Goal: Task Accomplishment & Management: Complete application form

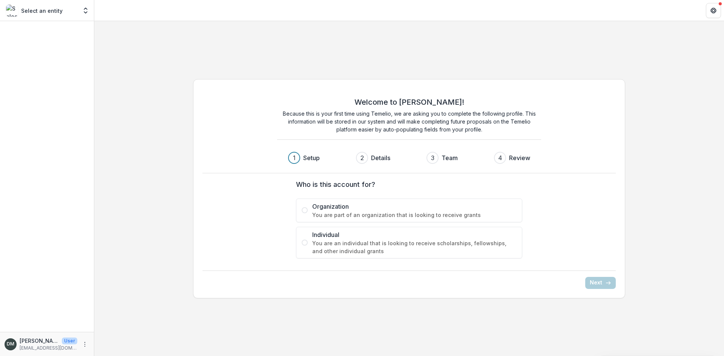
click at [302, 210] on span at bounding box center [305, 210] width 6 height 6
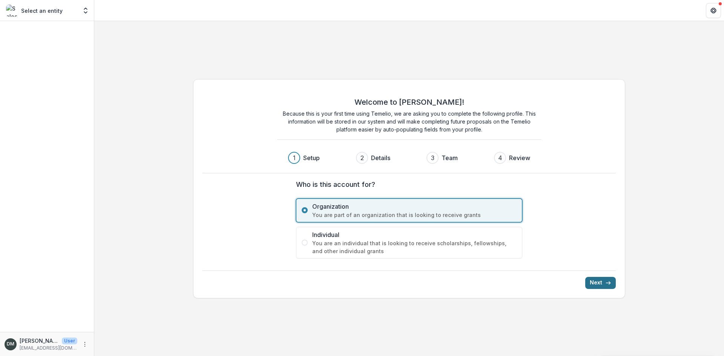
click at [597, 283] on button "Next" at bounding box center [600, 283] width 31 height 12
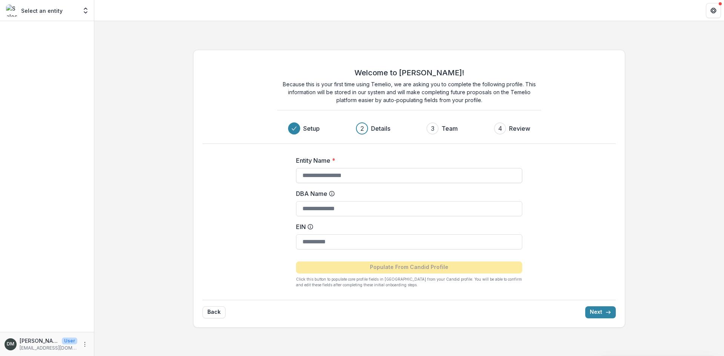
click at [348, 179] on input "Entity Name *" at bounding box center [409, 175] width 226 height 15
type input "**********"
click at [358, 246] on input "EIN" at bounding box center [409, 241] width 226 height 15
click at [675, 98] on div "**********" at bounding box center [408, 189] width 629 height 290
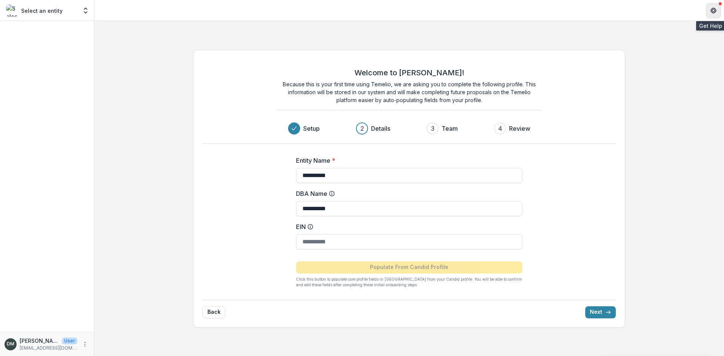
click at [712, 11] on icon "Get Help" at bounding box center [713, 11] width 6 height 6
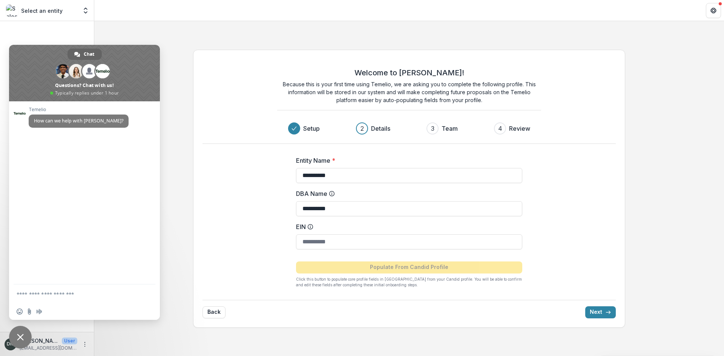
click at [39, 15] on div "Select an entity" at bounding box center [41, 11] width 71 height 12
click at [21, 10] on div "Select an entity" at bounding box center [41, 11] width 71 height 12
click at [87, 15] on button "Open entity switcher" at bounding box center [85, 10] width 11 height 15
click at [19, 335] on span "Close chat" at bounding box center [20, 337] width 7 height 7
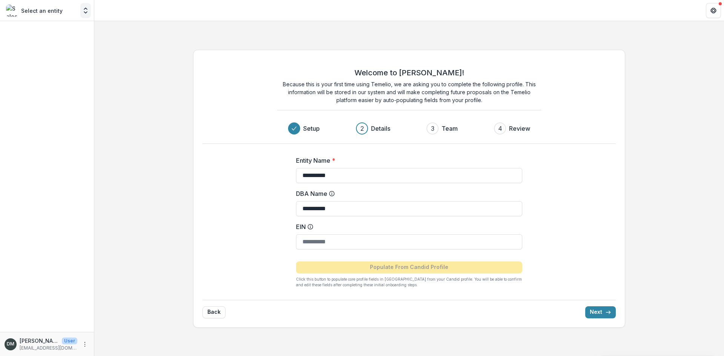
click at [85, 14] on icon "Open entity switcher" at bounding box center [86, 11] width 8 height 8
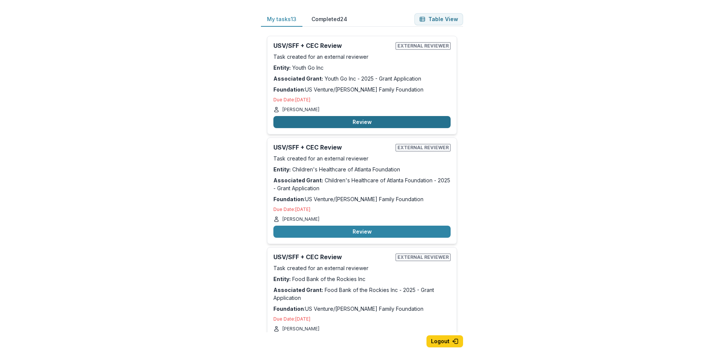
click at [364, 121] on button "Review" at bounding box center [361, 122] width 177 height 12
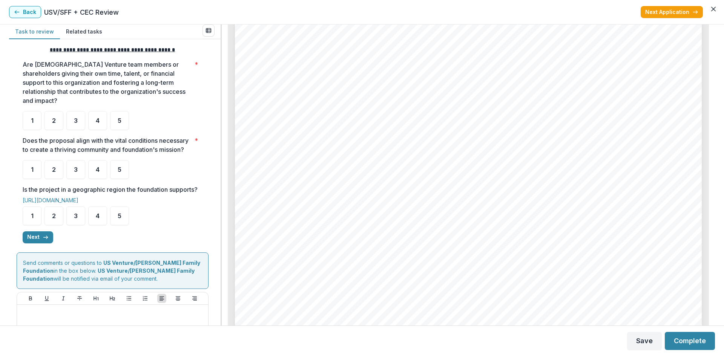
scroll to position [151, 0]
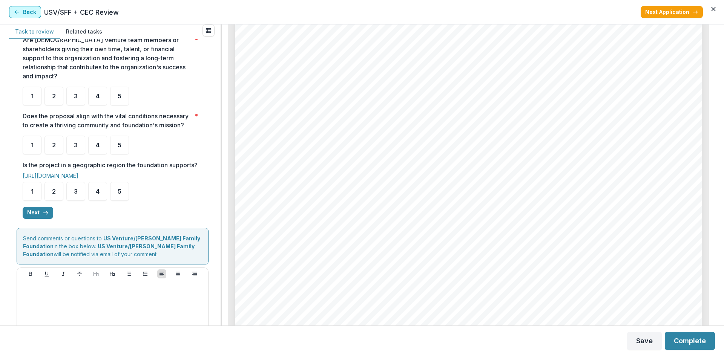
click at [17, 9] on icon "button" at bounding box center [17, 12] width 6 height 6
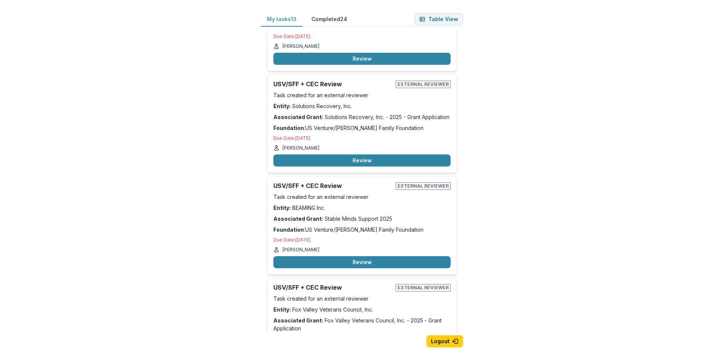
scroll to position [942, 0]
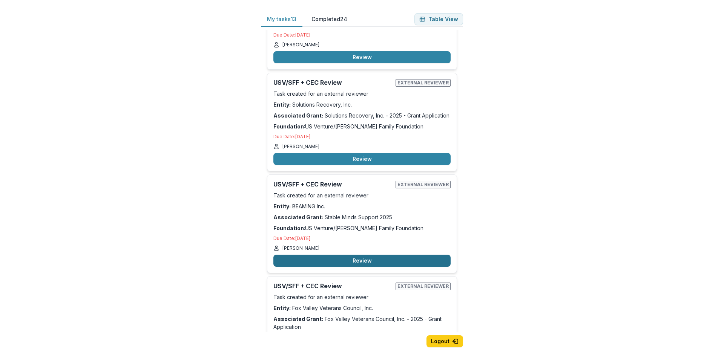
click at [400, 255] on button "Review" at bounding box center [361, 261] width 177 height 12
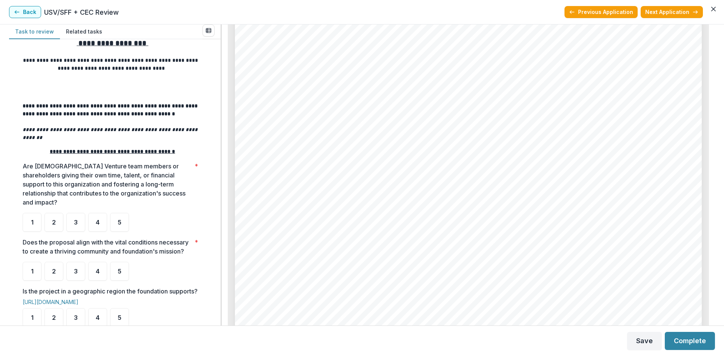
scroll to position [38, 0]
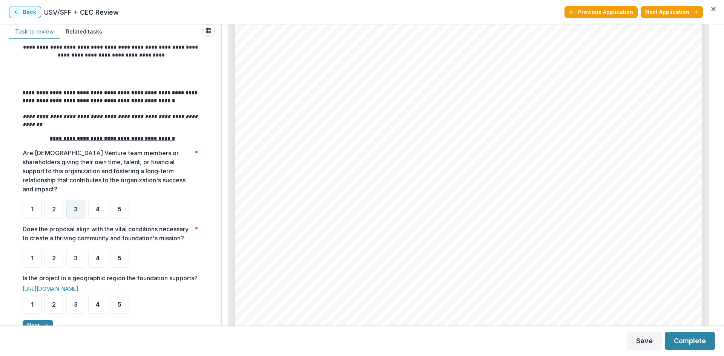
click at [80, 200] on div "3" at bounding box center [75, 209] width 19 height 19
click at [72, 260] on div "3" at bounding box center [75, 258] width 19 height 19
click at [71, 263] on div "3" at bounding box center [75, 258] width 19 height 19
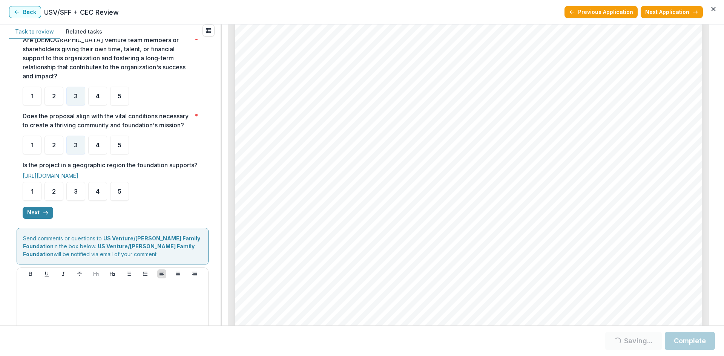
scroll to position [187, 0]
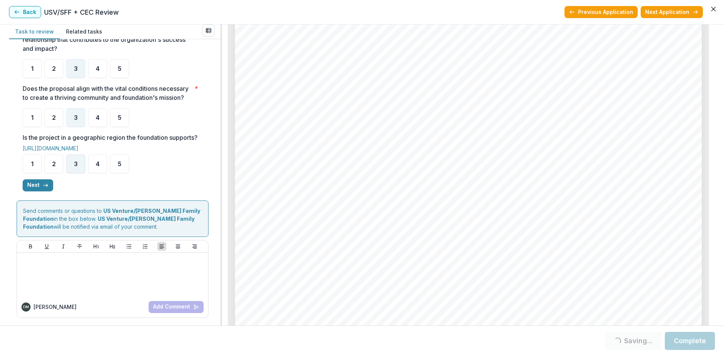
click at [80, 162] on div "3" at bounding box center [75, 164] width 19 height 19
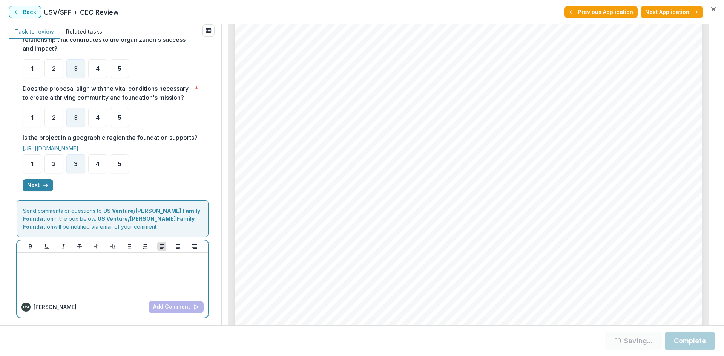
click at [81, 260] on p at bounding box center [112, 260] width 185 height 8
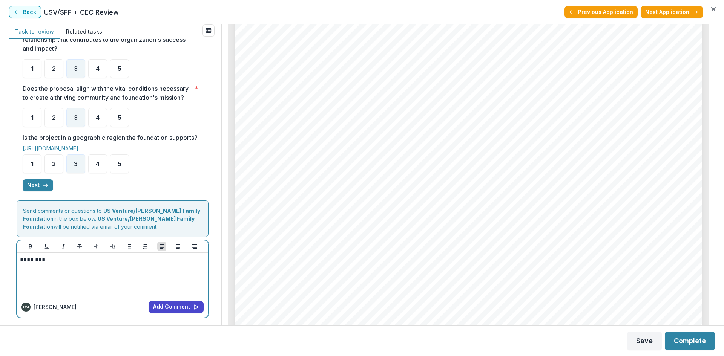
scroll to position [1583, 0]
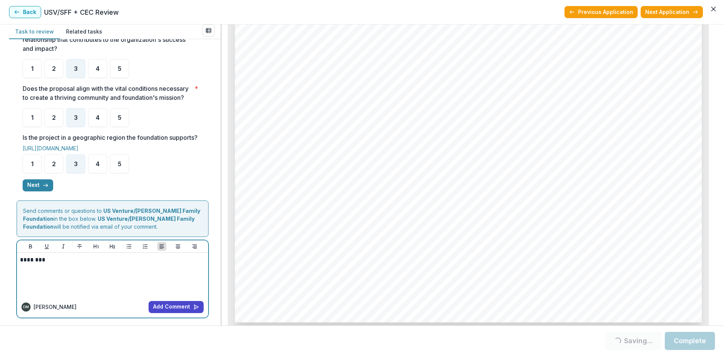
click at [83, 267] on div "********" at bounding box center [112, 275] width 185 height 38
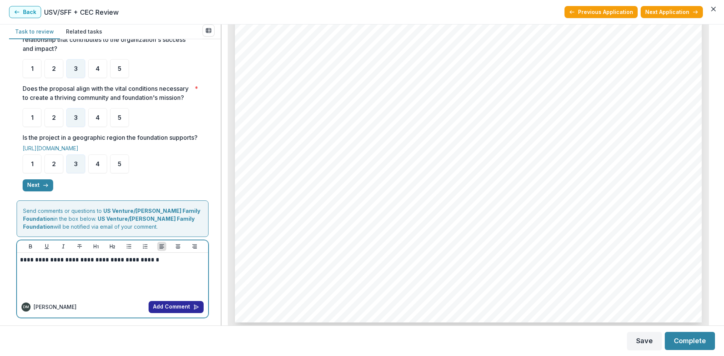
click at [159, 306] on button "Add Comment" at bounding box center [175, 307] width 55 height 12
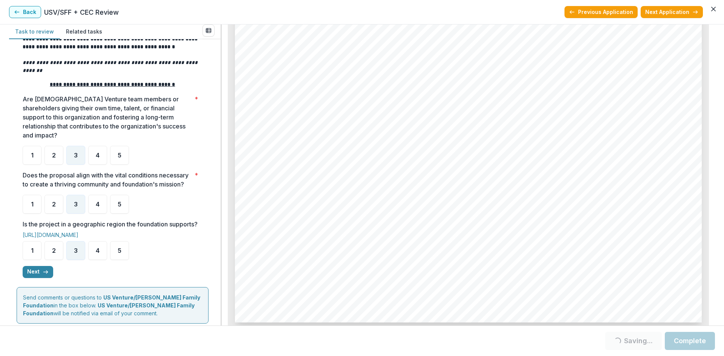
scroll to position [216, 0]
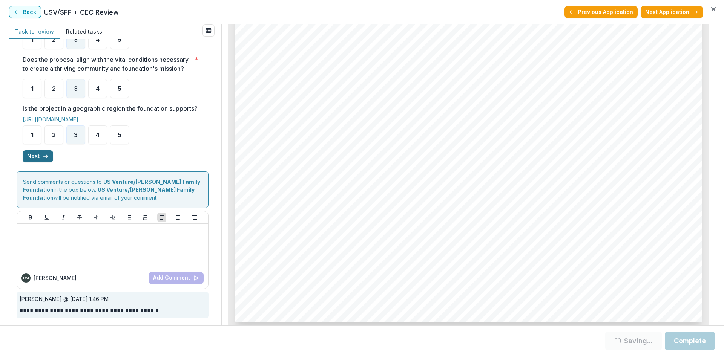
click at [37, 157] on button "Next" at bounding box center [38, 156] width 31 height 12
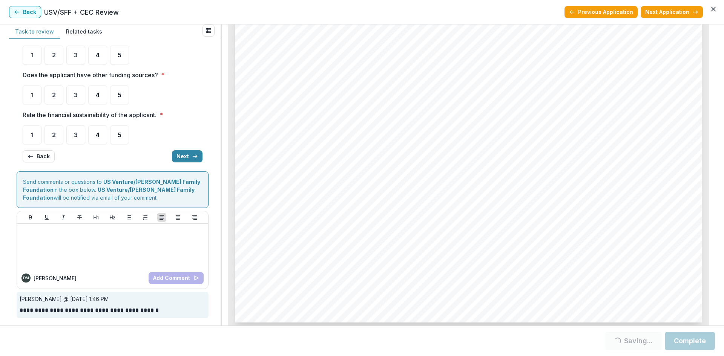
scroll to position [0, 0]
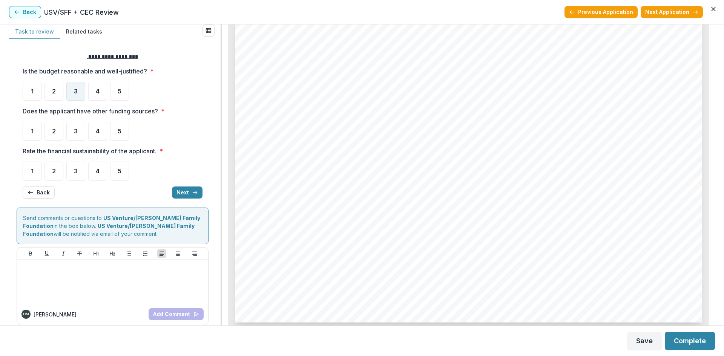
click at [80, 89] on div "3" at bounding box center [75, 91] width 19 height 19
click at [79, 135] on div "3" at bounding box center [75, 131] width 19 height 19
click at [74, 169] on span "3" at bounding box center [76, 171] width 4 height 6
click at [192, 196] on button "Next" at bounding box center [187, 193] width 31 height 12
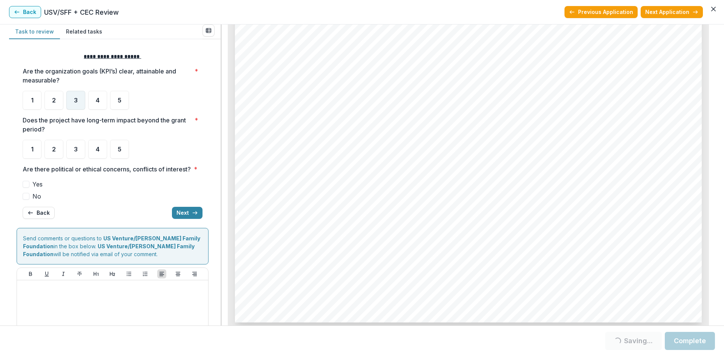
click at [75, 103] on span "3" at bounding box center [76, 100] width 4 height 6
click at [78, 150] on div "3" at bounding box center [75, 149] width 19 height 19
click at [26, 200] on span at bounding box center [26, 196] width 7 height 7
click at [189, 219] on button "Next" at bounding box center [187, 213] width 31 height 12
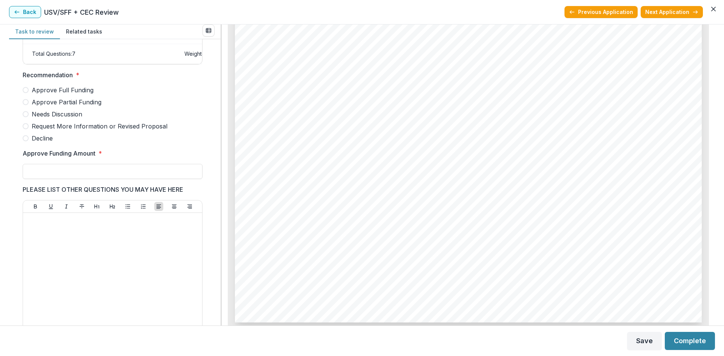
scroll to position [188, 0]
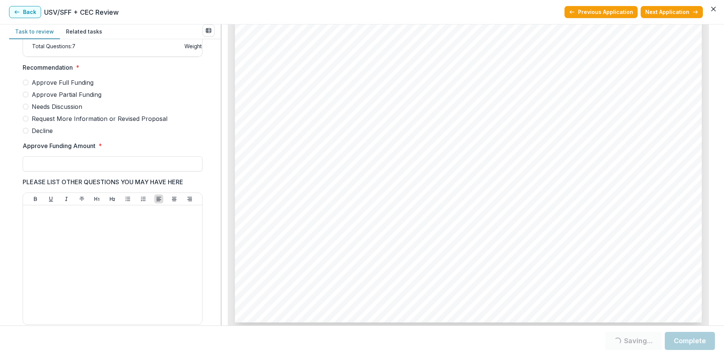
click at [25, 134] on span at bounding box center [26, 131] width 6 height 6
click at [67, 171] on input "Approve Funding Amount *" at bounding box center [113, 163] width 180 height 15
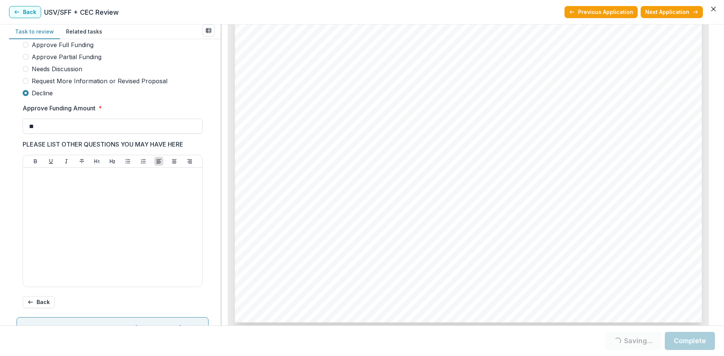
scroll to position [378, 0]
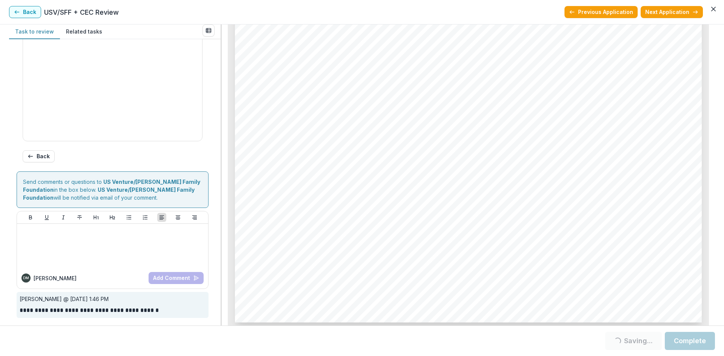
type input "**"
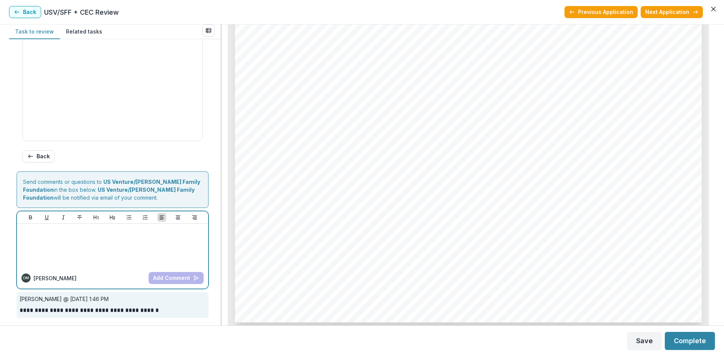
click at [121, 248] on div at bounding box center [112, 246] width 185 height 38
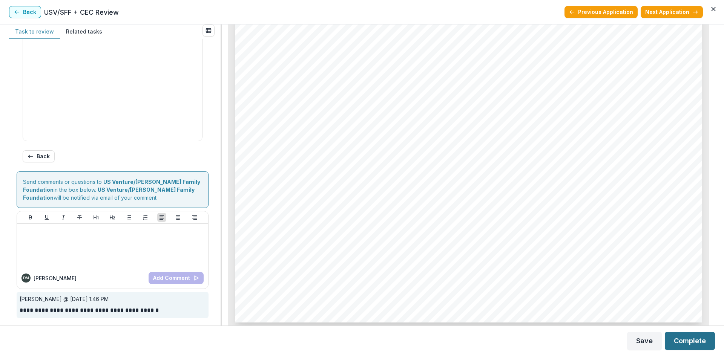
click at [700, 342] on button "Complete" at bounding box center [689, 341] width 50 height 18
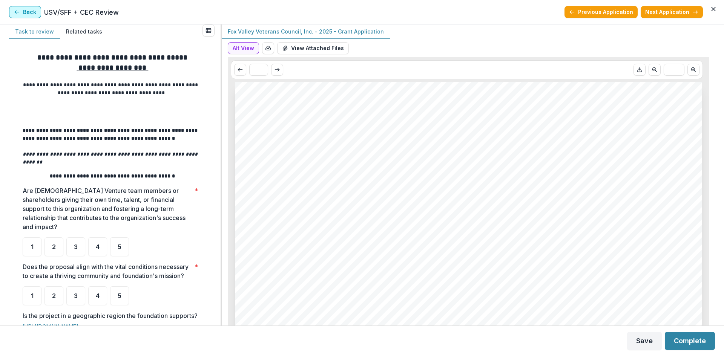
click at [29, 15] on button "Back" at bounding box center [25, 12] width 32 height 12
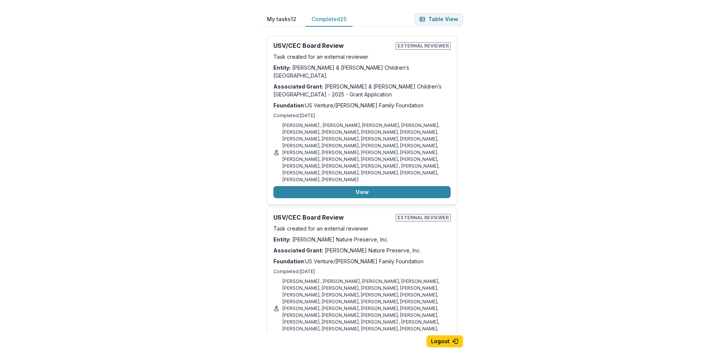
click at [325, 20] on button "Completed 25" at bounding box center [328, 19] width 47 height 15
click at [335, 19] on button "Completed 25" at bounding box center [328, 19] width 47 height 15
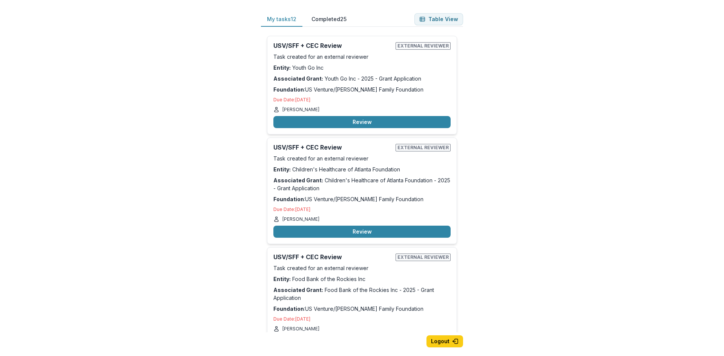
click at [276, 20] on button "My tasks 12" at bounding box center [281, 19] width 41 height 15
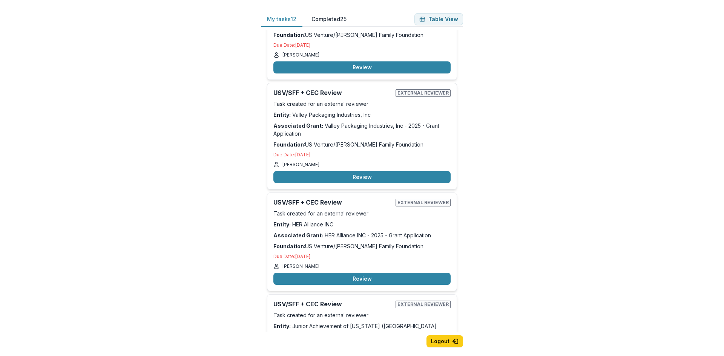
scroll to position [716, 0]
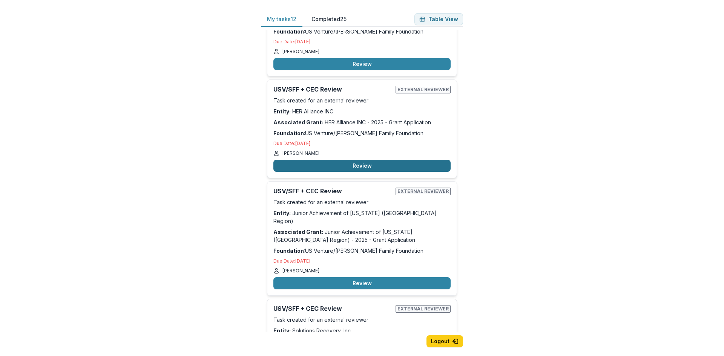
click at [337, 160] on button "Review" at bounding box center [361, 166] width 177 height 12
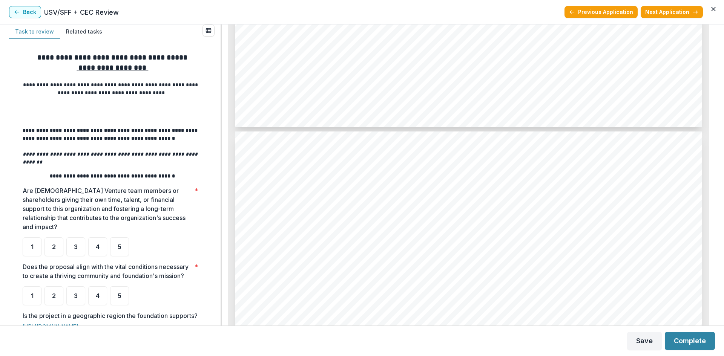
scroll to position [1281, 0]
click at [124, 237] on div "5" at bounding box center [119, 246] width 19 height 19
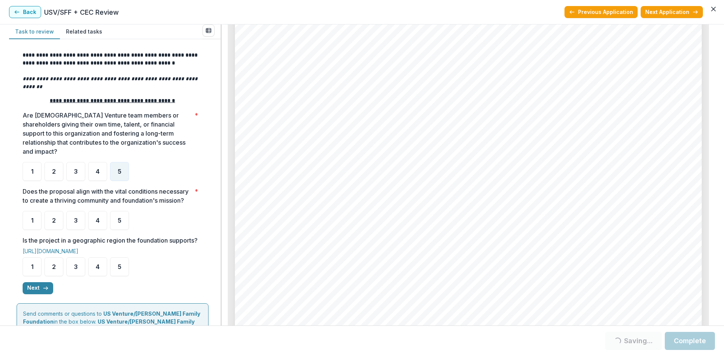
scroll to position [113, 0]
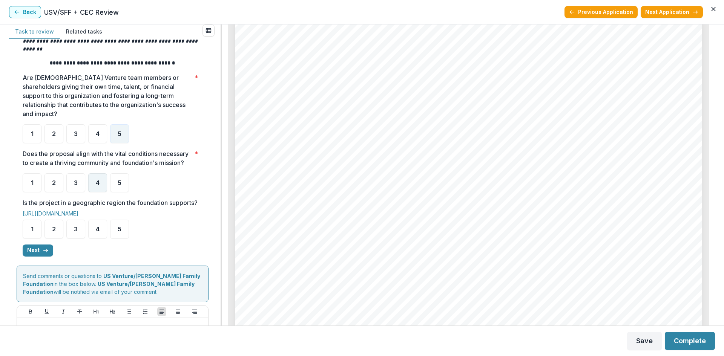
click at [101, 186] on div "4" at bounding box center [97, 182] width 19 height 19
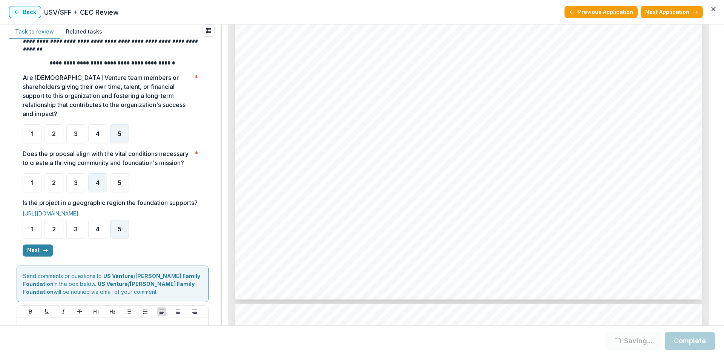
click at [119, 232] on span "5" at bounding box center [120, 229] width 4 height 6
click at [125, 239] on div "5" at bounding box center [119, 229] width 19 height 19
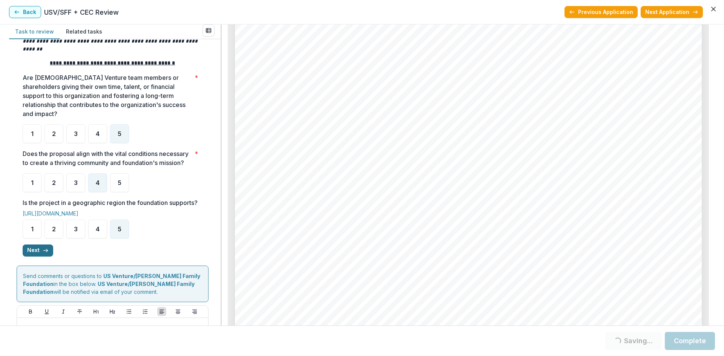
click at [35, 257] on button "Next" at bounding box center [38, 251] width 31 height 12
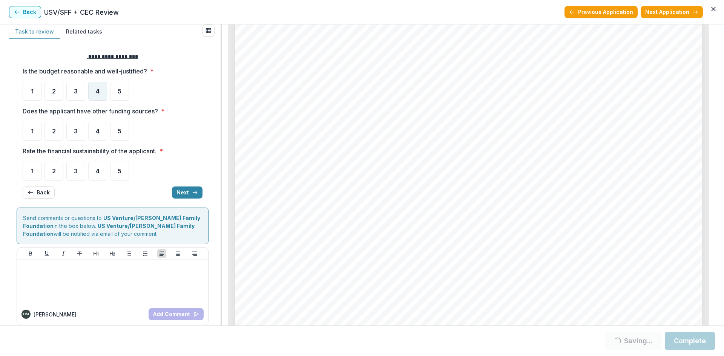
click at [96, 90] on span "4" at bounding box center [98, 91] width 4 height 6
click at [98, 127] on div "4" at bounding box center [97, 131] width 19 height 19
click at [98, 170] on span "4" at bounding box center [98, 171] width 4 height 6
click at [98, 174] on span "4" at bounding box center [98, 171] width 4 height 6
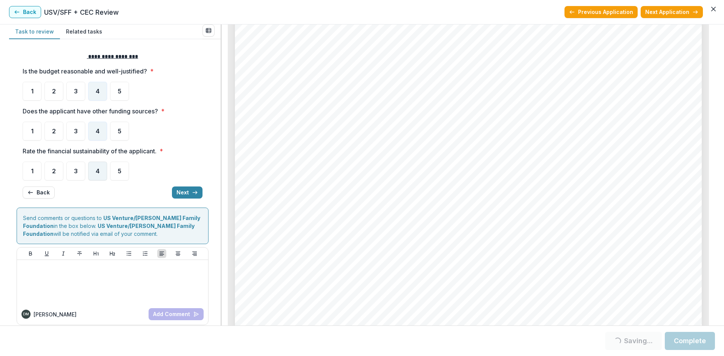
click at [99, 171] on span "4" at bounding box center [98, 171] width 4 height 6
click at [98, 171] on span "4" at bounding box center [98, 171] width 4 height 6
click at [81, 174] on div "3" at bounding box center [75, 171] width 19 height 19
click at [95, 178] on div "4" at bounding box center [97, 171] width 19 height 19
click at [98, 180] on div "4" at bounding box center [97, 171] width 19 height 19
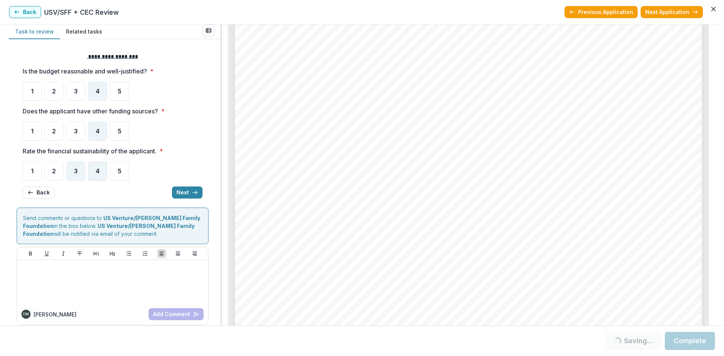
click at [98, 166] on div "4" at bounding box center [97, 171] width 19 height 19
click at [123, 175] on div "5" at bounding box center [119, 171] width 19 height 19
click at [95, 165] on div "4" at bounding box center [97, 171] width 19 height 19
click at [97, 175] on div "4" at bounding box center [97, 171] width 19 height 19
click at [101, 177] on div "4" at bounding box center [97, 171] width 19 height 19
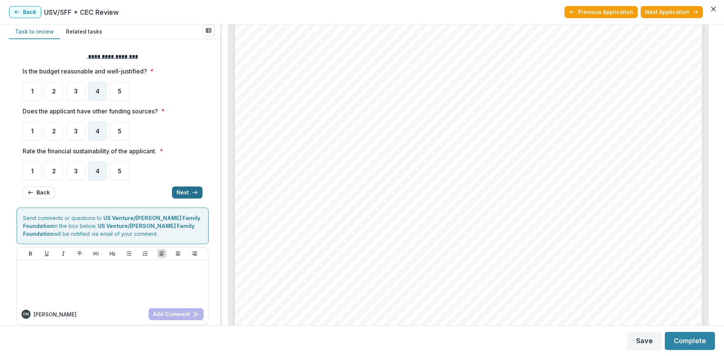
click at [180, 193] on button "Next" at bounding box center [187, 193] width 31 height 12
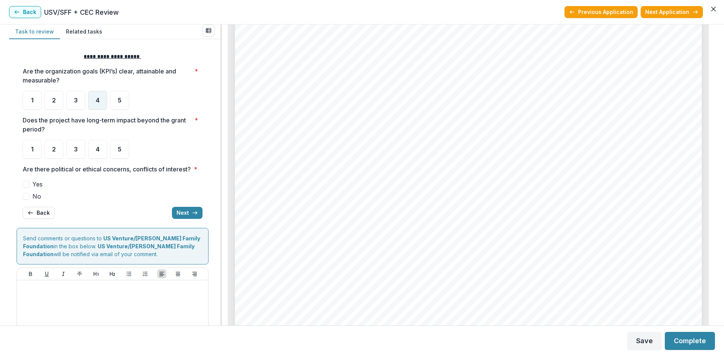
click at [102, 100] on div "4" at bounding box center [97, 100] width 19 height 19
click at [119, 147] on span "5" at bounding box center [120, 149] width 4 height 6
click at [27, 200] on span at bounding box center [26, 196] width 7 height 7
click at [24, 200] on span at bounding box center [26, 196] width 7 height 7
click at [121, 147] on span "5" at bounding box center [120, 149] width 4 height 6
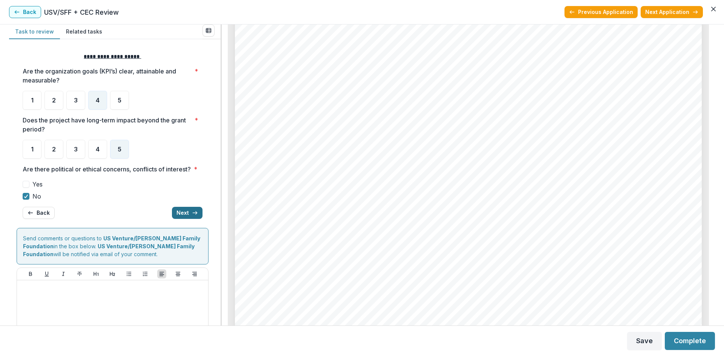
click at [179, 219] on button "Next" at bounding box center [187, 213] width 31 height 12
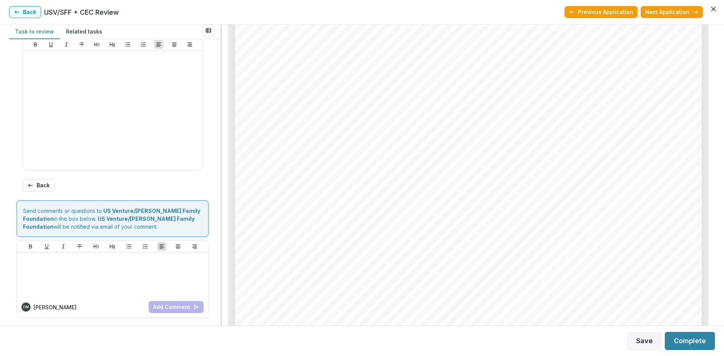
scroll to position [122, 0]
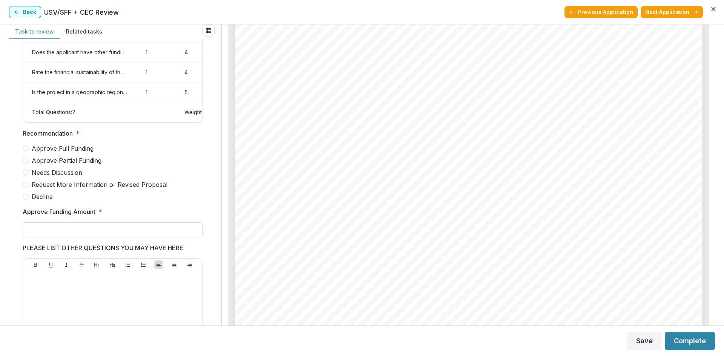
click at [69, 237] on input "Approve Funding Amount *" at bounding box center [113, 229] width 180 height 15
type input "*******"
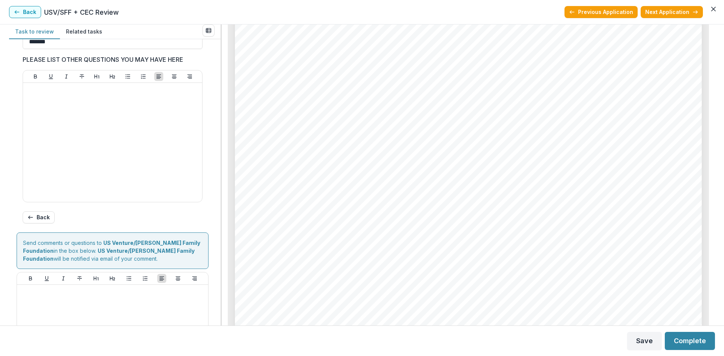
scroll to position [349, 0]
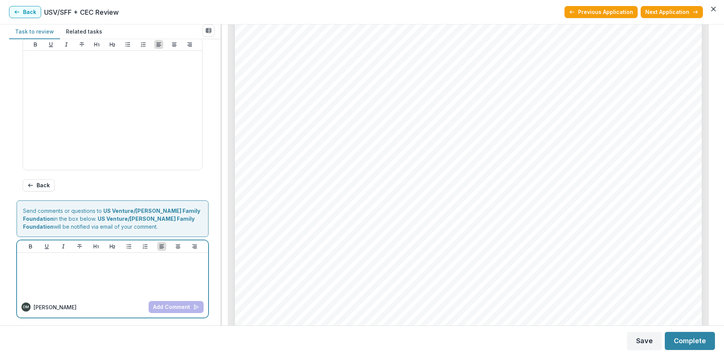
click at [151, 285] on div at bounding box center [112, 275] width 185 height 38
click at [73, 269] on div at bounding box center [112, 275] width 185 height 38
click at [164, 308] on button "Add Comment" at bounding box center [175, 307] width 55 height 12
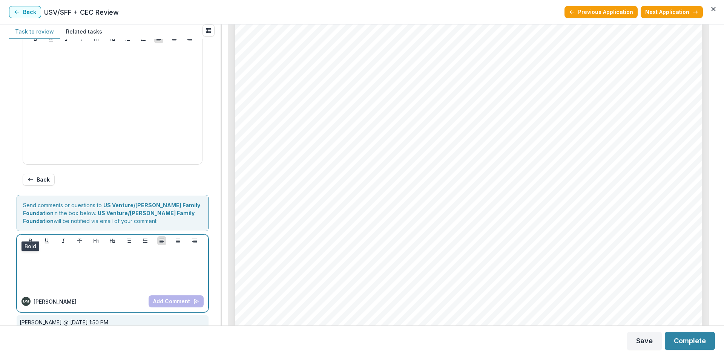
scroll to position [378, 0]
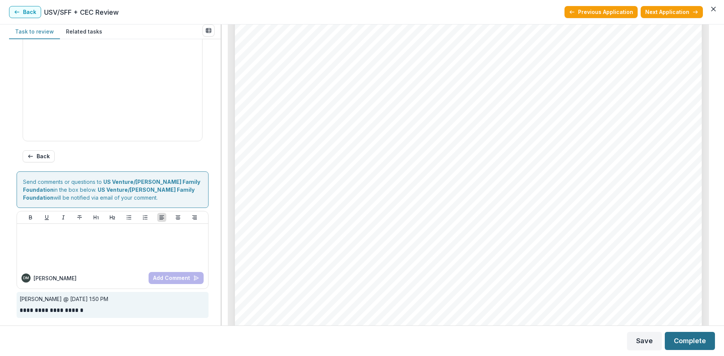
click at [686, 339] on button "Complete" at bounding box center [689, 341] width 50 height 18
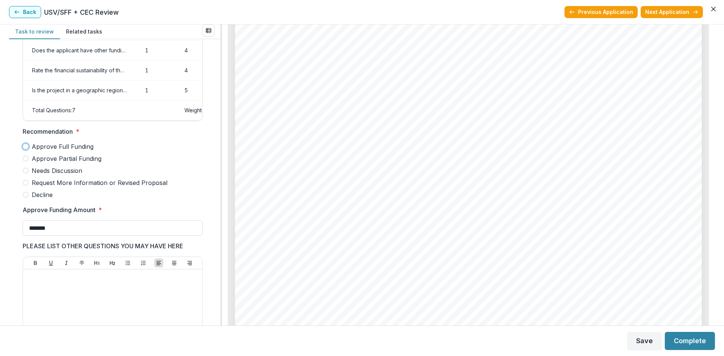
scroll to position [2374, 0]
click at [24, 150] on span at bounding box center [26, 147] width 6 height 6
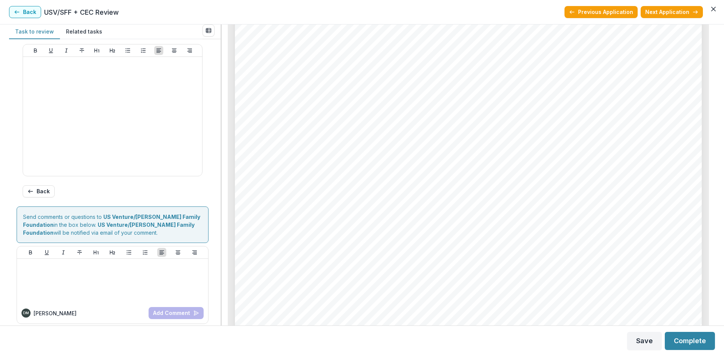
scroll to position [378, 0]
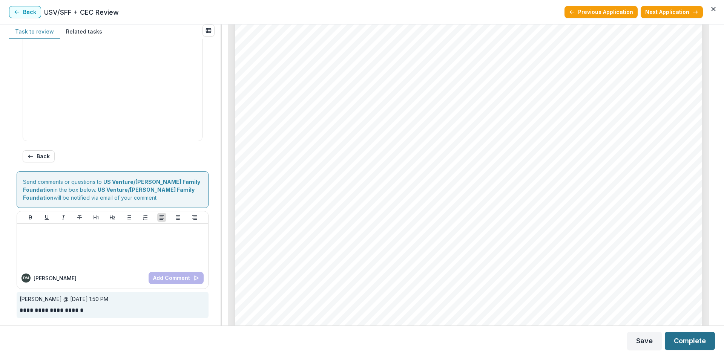
click at [689, 342] on button "Complete" at bounding box center [689, 341] width 50 height 18
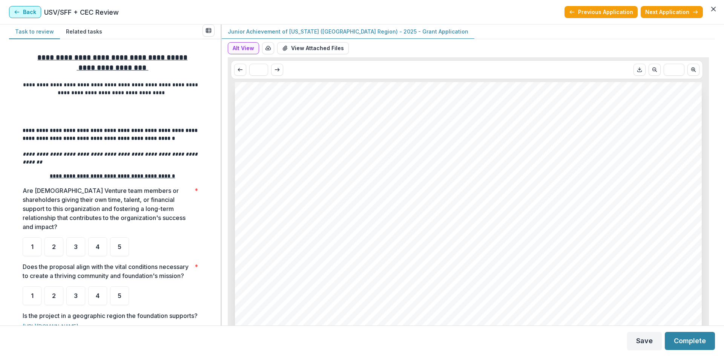
click at [24, 16] on button "Back" at bounding box center [25, 12] width 32 height 12
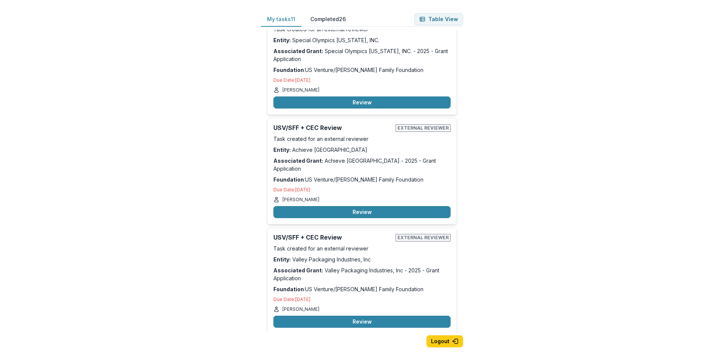
scroll to position [490, 0]
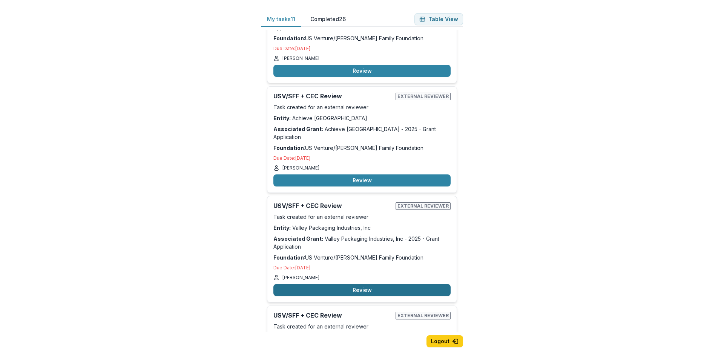
click at [367, 284] on button "Review" at bounding box center [361, 290] width 177 height 12
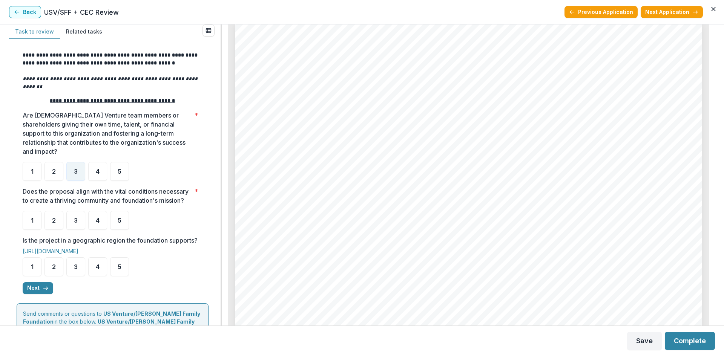
scroll to position [2714, 0]
click at [98, 222] on span "4" at bounding box center [98, 220] width 4 height 6
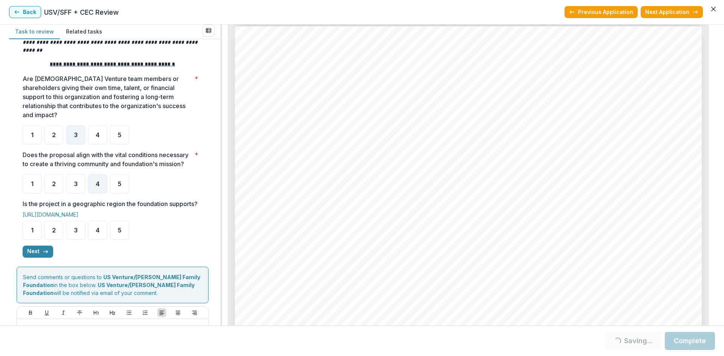
scroll to position [113, 0]
click at [96, 232] on span "4" at bounding box center [98, 229] width 4 height 6
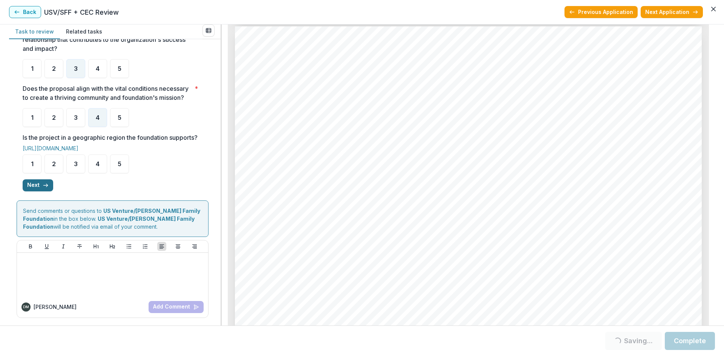
click at [34, 184] on button "Next" at bounding box center [38, 185] width 31 height 12
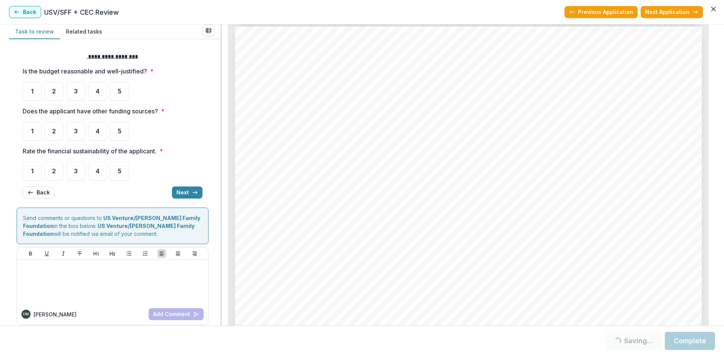
scroll to position [2638, 0]
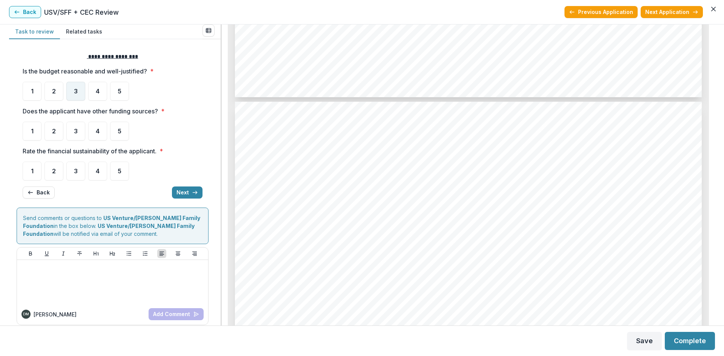
click at [77, 91] on span "3" at bounding box center [76, 91] width 4 height 6
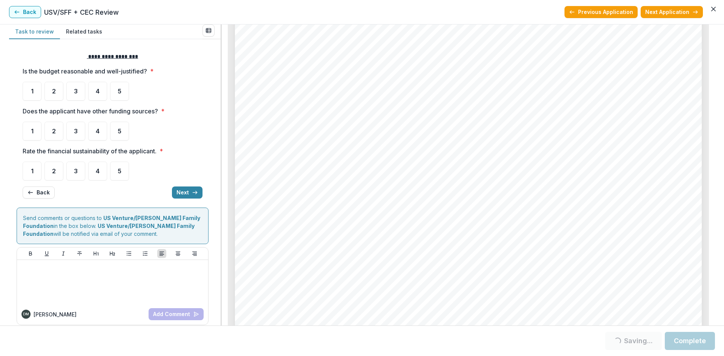
scroll to position [2902, 0]
click at [79, 88] on div "3" at bounding box center [75, 91] width 19 height 19
click at [52, 130] on span "2" at bounding box center [54, 131] width 4 height 6
click at [75, 171] on span "3" at bounding box center [76, 171] width 4 height 6
click at [79, 178] on div "3" at bounding box center [75, 171] width 19 height 19
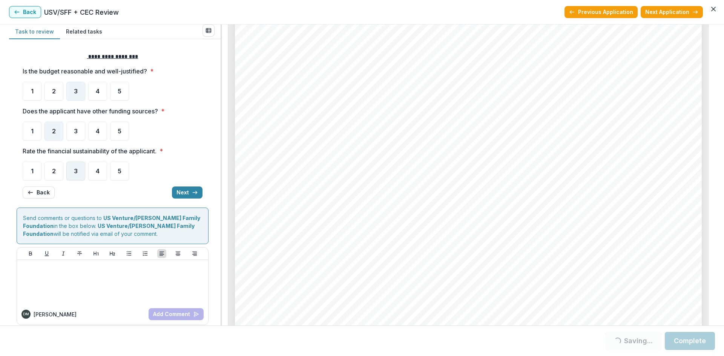
click at [80, 172] on div "3" at bounding box center [75, 171] width 19 height 19
click at [72, 182] on div "**********" at bounding box center [113, 126] width 180 height 158
click at [74, 178] on div "3" at bounding box center [75, 171] width 19 height 19
click at [182, 194] on button "Next" at bounding box center [187, 193] width 31 height 12
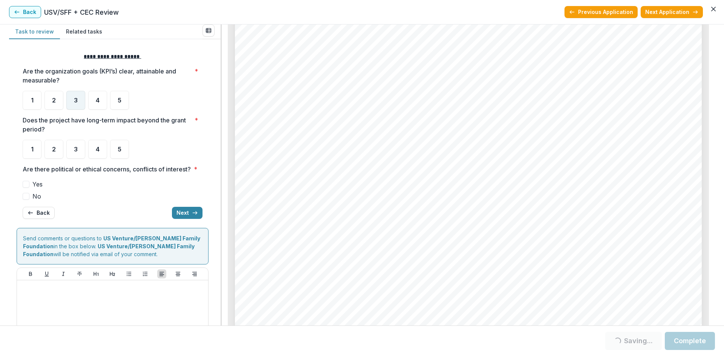
click at [81, 99] on div "3" at bounding box center [75, 100] width 19 height 19
click at [75, 150] on span "3" at bounding box center [76, 149] width 4 height 6
click at [23, 200] on span at bounding box center [26, 196] width 7 height 7
click at [29, 200] on span at bounding box center [26, 196] width 7 height 7
click at [25, 200] on span at bounding box center [26, 196] width 7 height 7
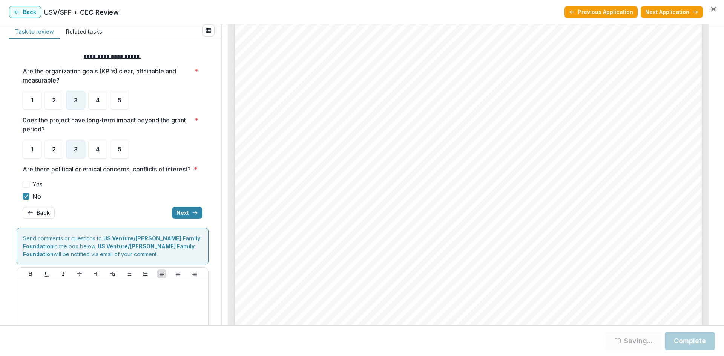
scroll to position [37, 0]
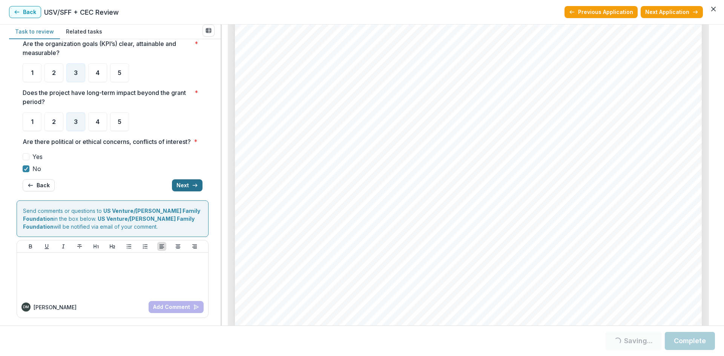
click at [179, 188] on button "Next" at bounding box center [187, 185] width 31 height 12
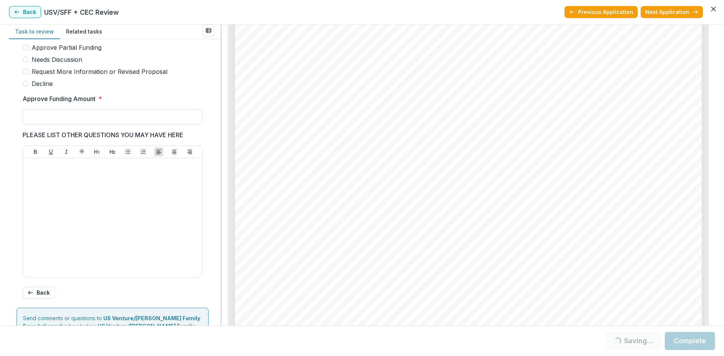
scroll to position [85, 0]
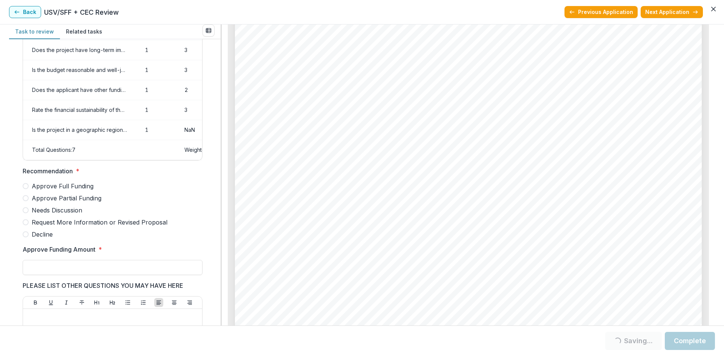
click at [26, 201] on span at bounding box center [26, 198] width 6 height 6
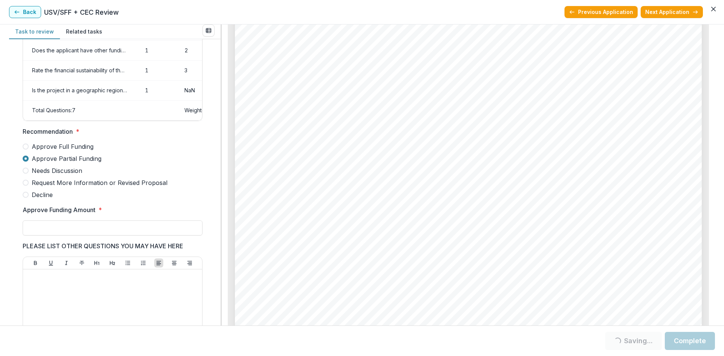
scroll to position [160, 0]
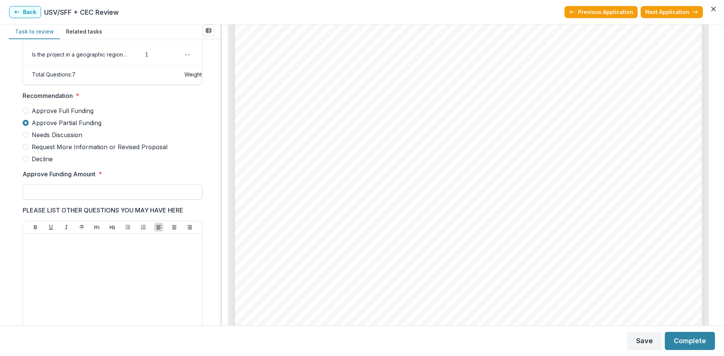
click at [91, 200] on input "Approve Funding Amount *" at bounding box center [113, 192] width 180 height 15
type input "******"
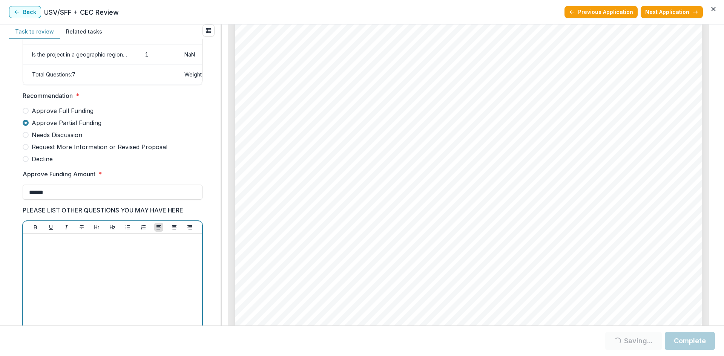
click at [80, 258] on div at bounding box center [112, 293] width 173 height 113
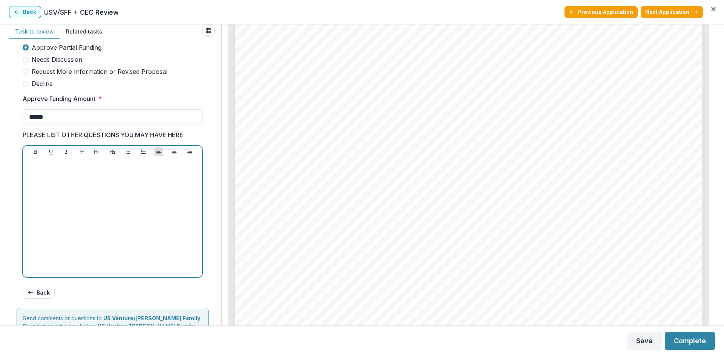
scroll to position [2902, 0]
click at [56, 176] on div at bounding box center [112, 217] width 173 height 113
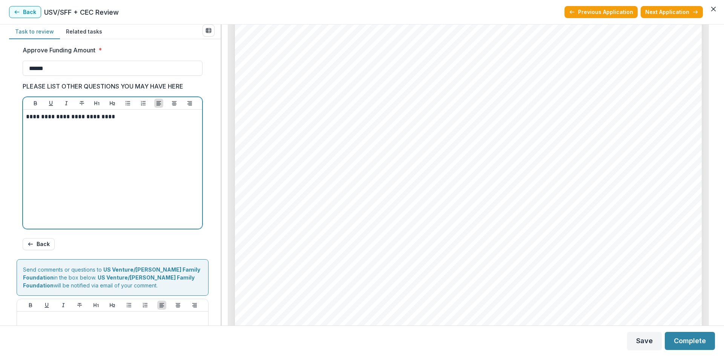
scroll to position [349, 0]
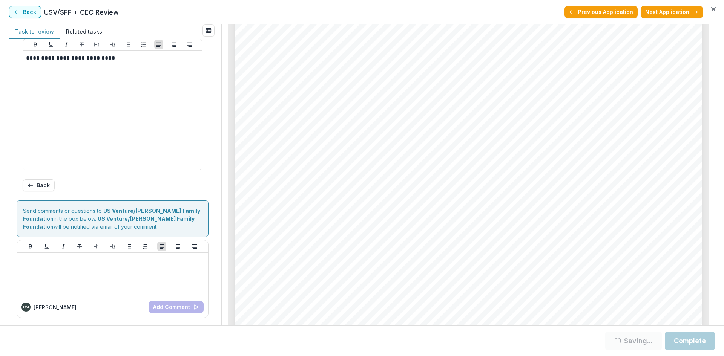
drag, startPoint x: 228, startPoint y: 251, endPoint x: 232, endPoint y: 268, distance: 17.8
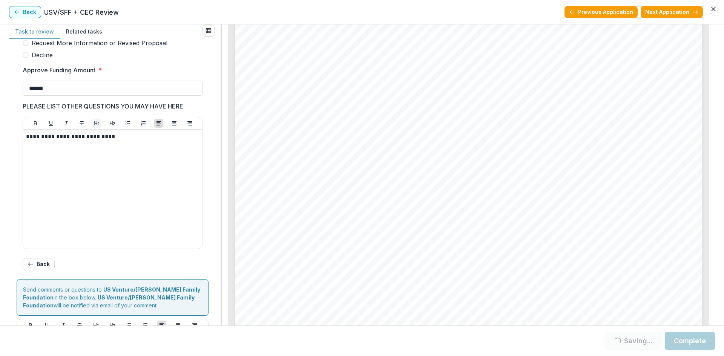
scroll to position [236, 0]
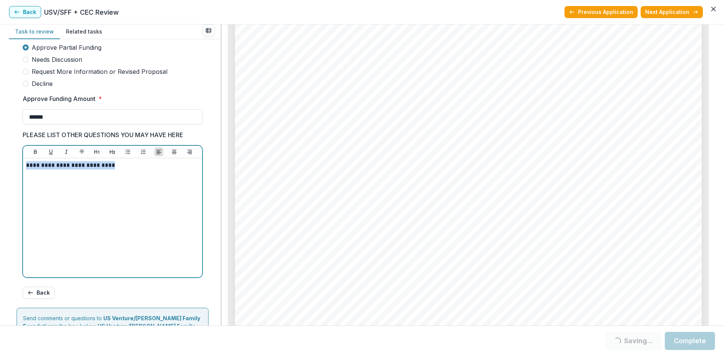
drag, startPoint x: 119, startPoint y: 168, endPoint x: -14, endPoint y: 165, distance: 132.7
click at [0, 165] on html "My tasks 11 Completed 26 Table View USV/SFF + CEC Review External reviewer Task…" at bounding box center [362, 178] width 724 height 356
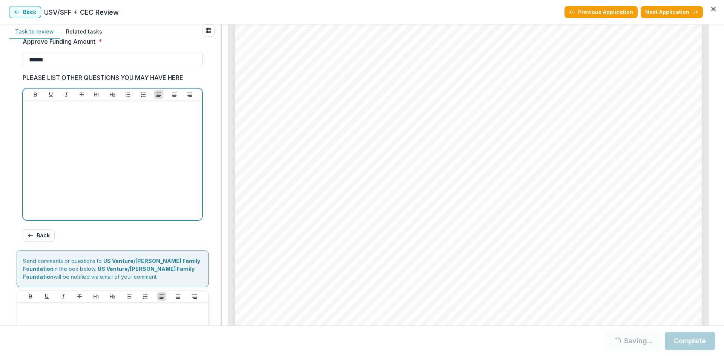
scroll to position [349, 0]
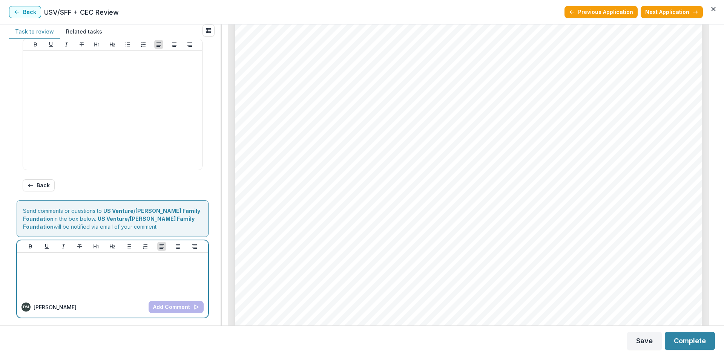
click at [102, 273] on div at bounding box center [112, 275] width 185 height 38
click at [175, 305] on button "Add Comment" at bounding box center [175, 307] width 55 height 12
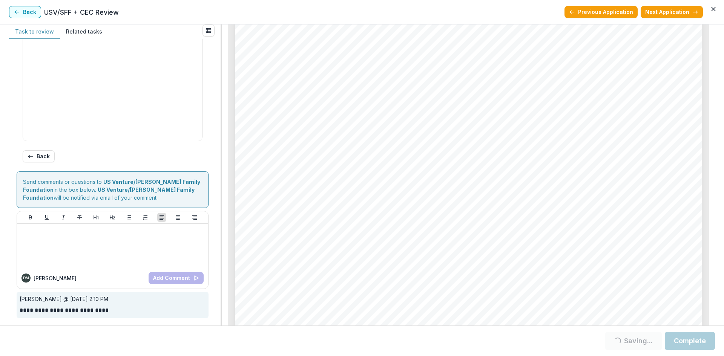
scroll to position [3015, 0]
click at [684, 343] on button "Complete" at bounding box center [689, 341] width 50 height 18
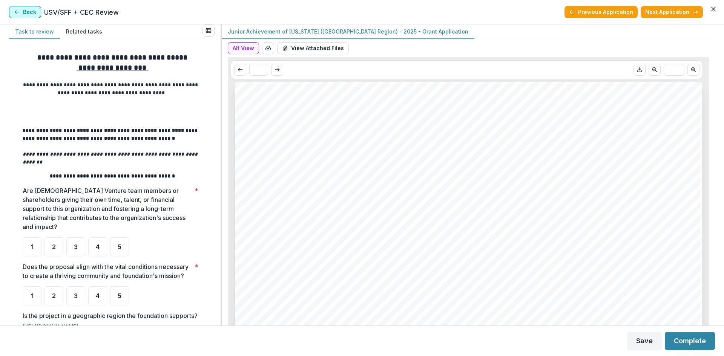
click at [22, 12] on button "Back" at bounding box center [25, 12] width 32 height 12
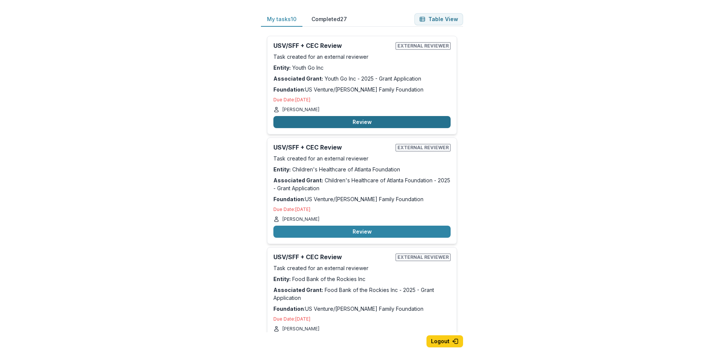
click at [353, 120] on button "Review" at bounding box center [361, 122] width 177 height 12
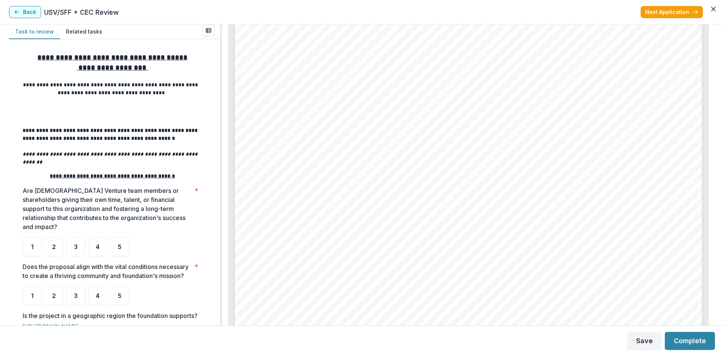
scroll to position [1621, 0]
click at [74, 244] on span "3" at bounding box center [76, 247] width 4 height 6
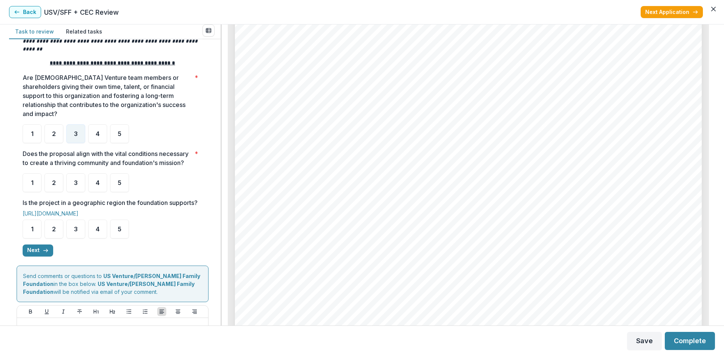
scroll to position [1658, 0]
click at [98, 232] on span "4" at bounding box center [98, 229] width 4 height 6
click at [94, 182] on div "4" at bounding box center [97, 182] width 19 height 19
click at [96, 183] on span "4" at bounding box center [98, 183] width 4 height 6
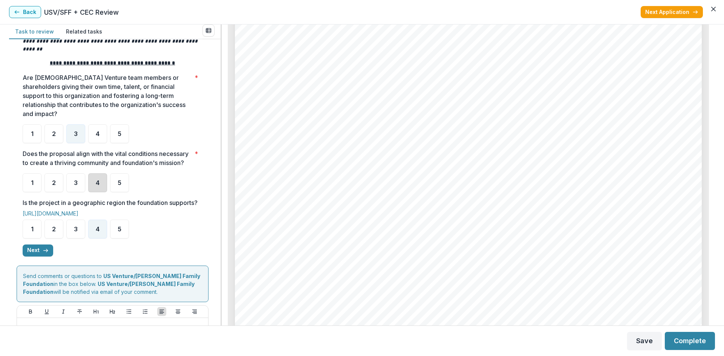
click at [91, 185] on div "4" at bounding box center [97, 182] width 19 height 19
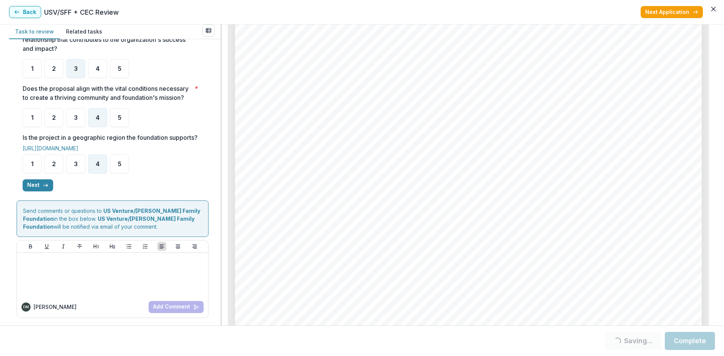
scroll to position [3015, 0]
drag, startPoint x: 715, startPoint y: 179, endPoint x: 709, endPoint y: 193, distance: 15.5
click at [709, 193] on div "**********" at bounding box center [362, 174] width 724 height 301
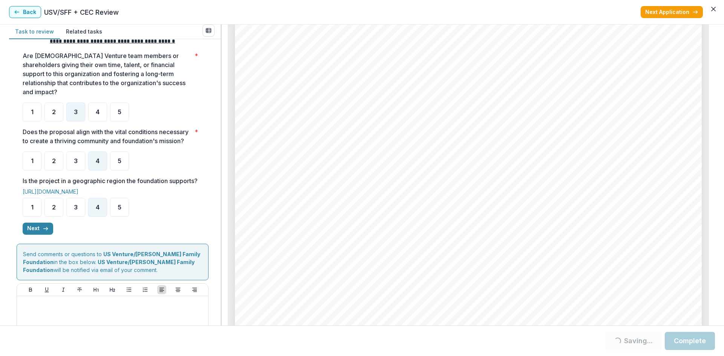
scroll to position [187, 0]
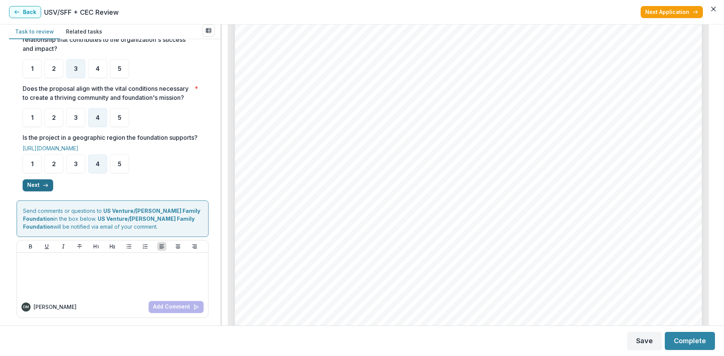
click at [39, 187] on button "Next" at bounding box center [38, 185] width 31 height 12
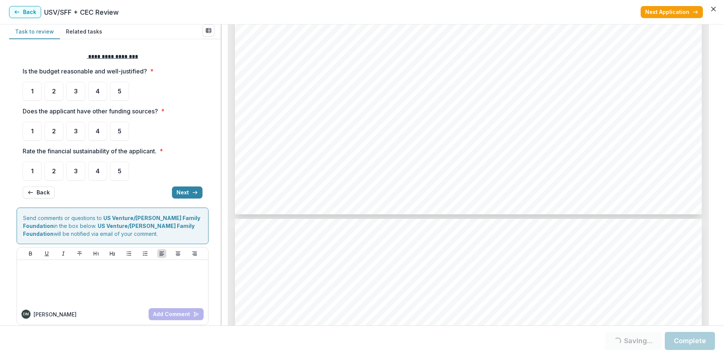
scroll to position [2638, 0]
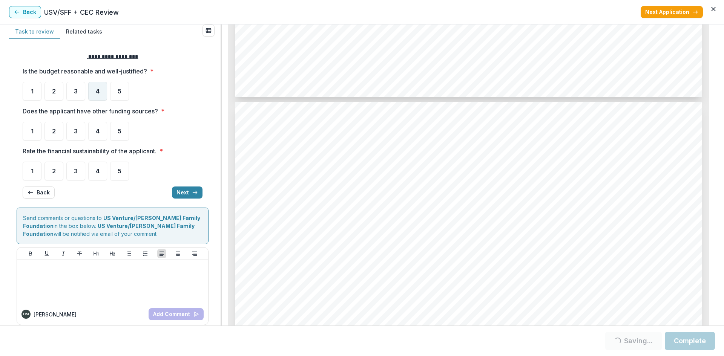
click at [102, 92] on div "4" at bounding box center [97, 91] width 19 height 19
click at [117, 133] on div "5" at bounding box center [119, 131] width 19 height 19
click at [82, 167] on div "3" at bounding box center [75, 171] width 19 height 19
click at [81, 174] on div "3" at bounding box center [75, 171] width 19 height 19
click at [184, 192] on button "Next" at bounding box center [187, 193] width 31 height 12
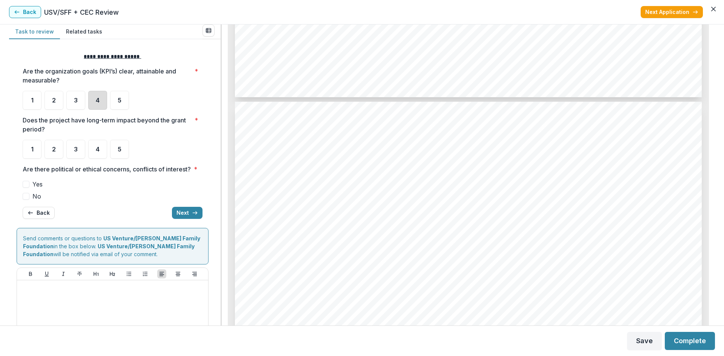
click at [93, 96] on div "4" at bounding box center [97, 100] width 19 height 19
click at [94, 148] on div "4" at bounding box center [97, 149] width 19 height 19
click at [28, 200] on span at bounding box center [26, 196] width 7 height 7
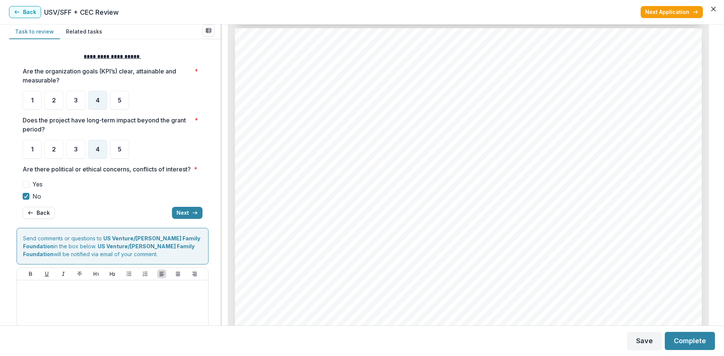
scroll to position [2714, 0]
click at [184, 219] on button "Next" at bounding box center [187, 213] width 31 height 12
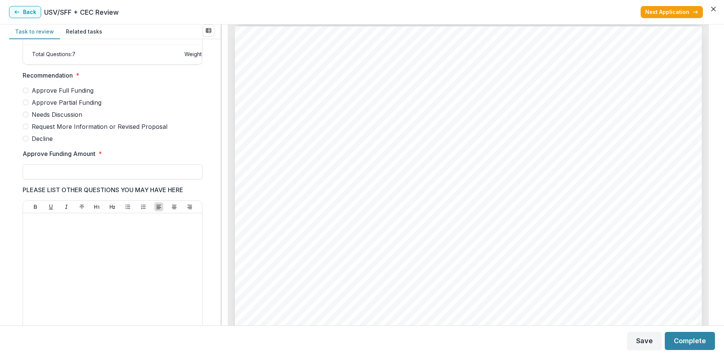
scroll to position [160, 0]
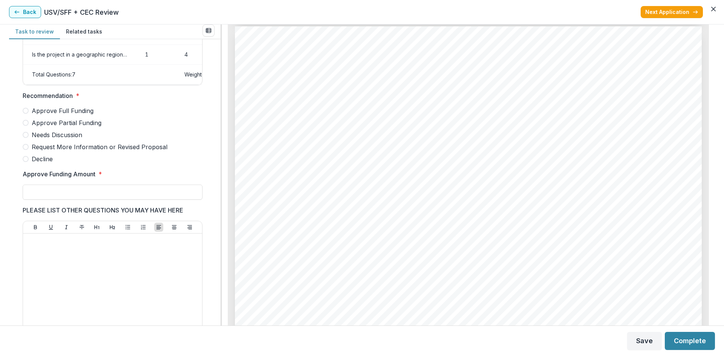
click at [26, 126] on span at bounding box center [26, 123] width 6 height 6
click at [80, 199] on input "Approve Funding Amount *" at bounding box center [113, 192] width 180 height 15
type input "*******"
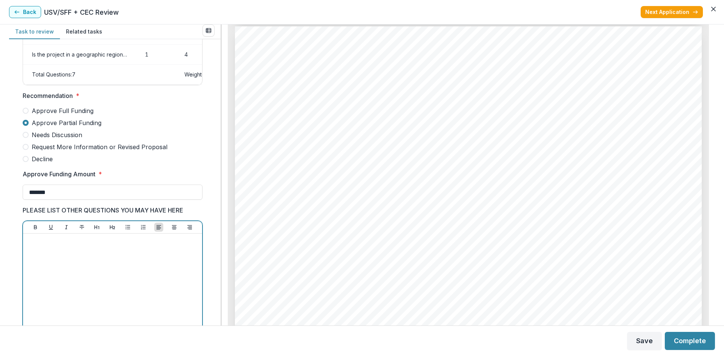
click at [43, 251] on div at bounding box center [112, 293] width 173 height 113
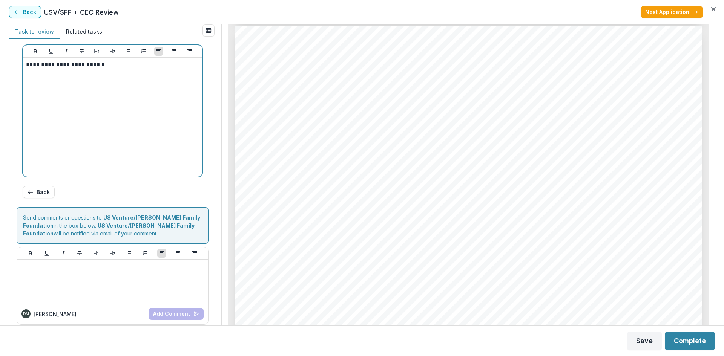
scroll to position [349, 0]
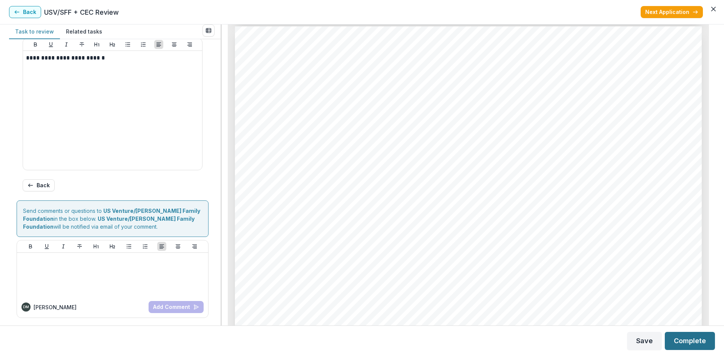
click at [680, 336] on button "Complete" at bounding box center [689, 341] width 50 height 18
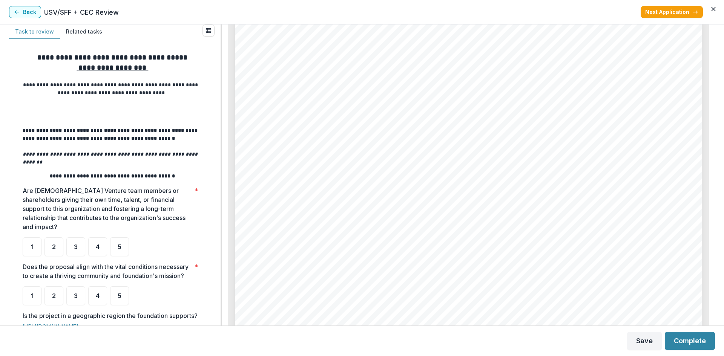
scroll to position [905, 0]
click at [78, 244] on span "3" at bounding box center [76, 247] width 4 height 6
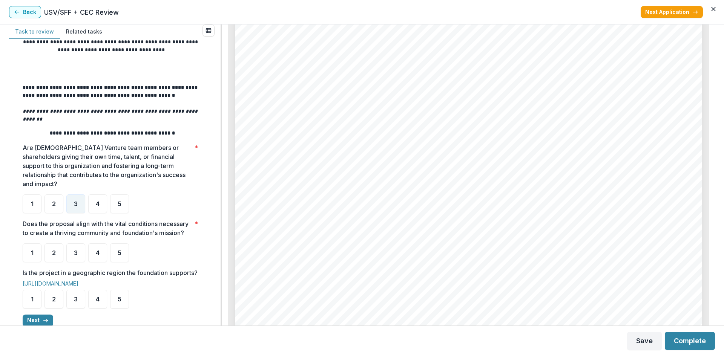
scroll to position [75, 0]
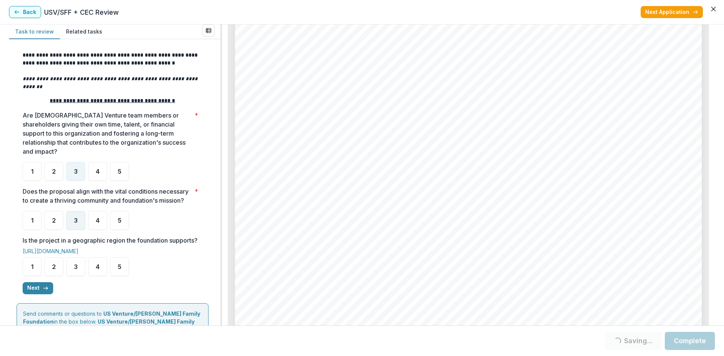
click at [75, 222] on span "3" at bounding box center [76, 220] width 4 height 6
click at [76, 223] on span "3" at bounding box center [76, 220] width 4 height 6
click at [76, 227] on div "3" at bounding box center [75, 220] width 19 height 19
click at [82, 225] on div "3" at bounding box center [75, 220] width 19 height 19
click at [82, 223] on div "3" at bounding box center [75, 220] width 19 height 19
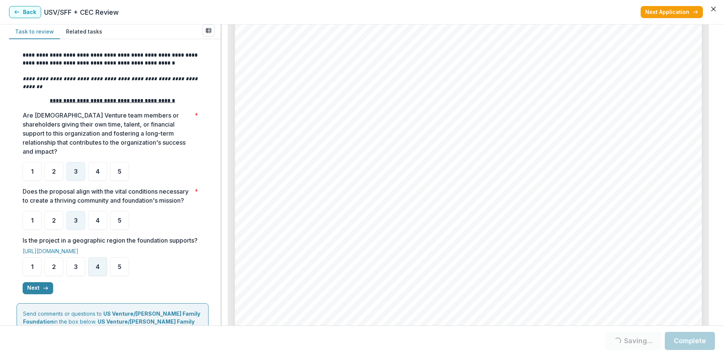
click at [99, 270] on span "4" at bounding box center [98, 267] width 4 height 6
click at [105, 276] on div "4" at bounding box center [97, 266] width 19 height 19
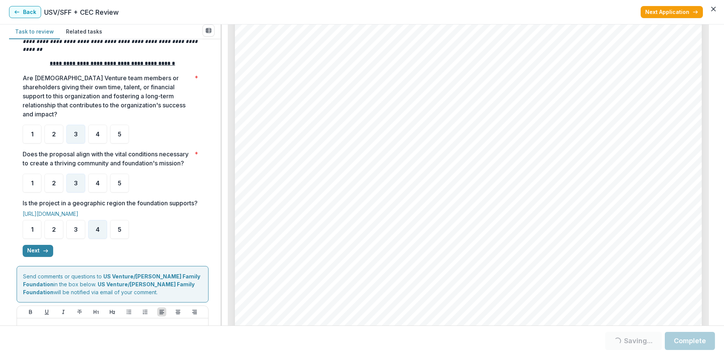
scroll to position [113, 0]
click at [35, 257] on button "Next" at bounding box center [38, 251] width 31 height 12
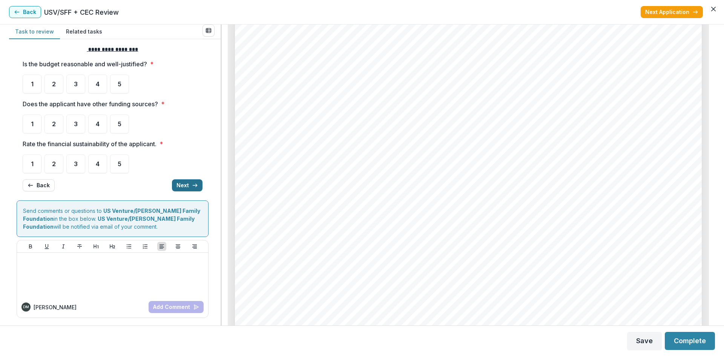
scroll to position [0, 0]
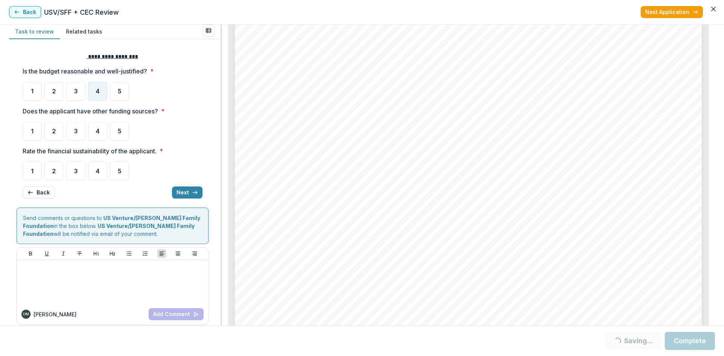
click at [96, 89] on span "4" at bounding box center [98, 91] width 4 height 6
click at [98, 97] on div "4" at bounding box center [97, 91] width 19 height 19
click at [98, 92] on span "4" at bounding box center [98, 91] width 4 height 6
click at [104, 86] on div "4" at bounding box center [97, 91] width 19 height 19
click at [100, 93] on span "4" at bounding box center [98, 91] width 4 height 6
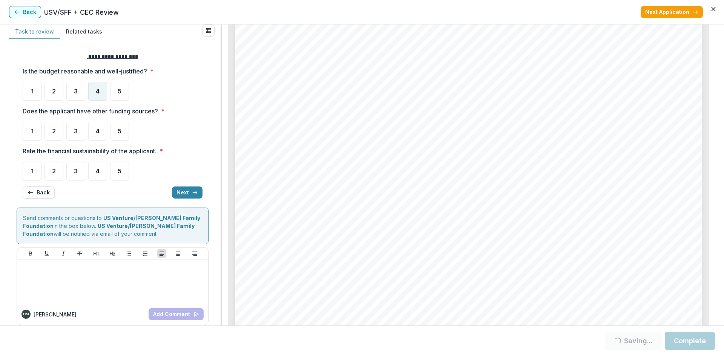
click at [96, 92] on span "4" at bounding box center [98, 91] width 4 height 6
click at [96, 96] on div "4" at bounding box center [97, 91] width 19 height 19
click at [54, 134] on span "2" at bounding box center [54, 131] width 4 height 6
click at [74, 170] on span "3" at bounding box center [76, 171] width 4 height 6
click at [78, 178] on div "3" at bounding box center [75, 171] width 19 height 19
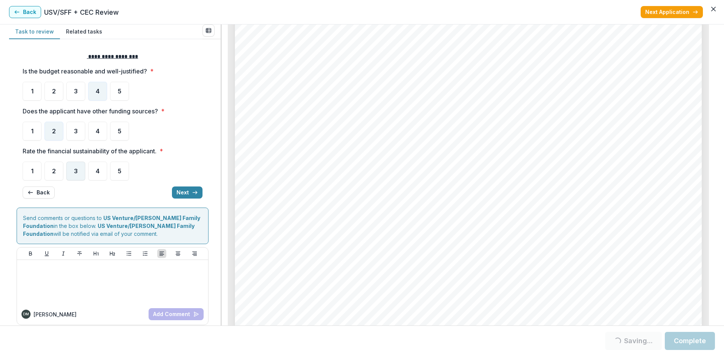
click at [78, 179] on div "3" at bounding box center [75, 171] width 19 height 19
click at [76, 174] on span "3" at bounding box center [76, 171] width 4 height 6
click at [77, 178] on div "3" at bounding box center [75, 171] width 19 height 19
click at [68, 174] on div "3" at bounding box center [75, 171] width 19 height 19
click at [184, 193] on button "Next" at bounding box center [187, 193] width 31 height 12
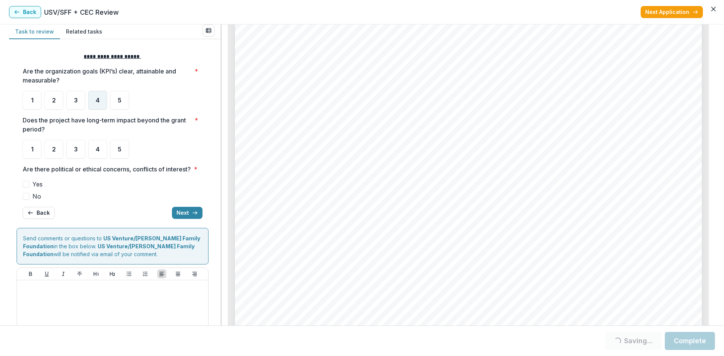
click at [92, 101] on div "4" at bounding box center [97, 100] width 19 height 19
click at [100, 104] on div "4" at bounding box center [97, 100] width 19 height 19
click at [78, 148] on div "3" at bounding box center [75, 149] width 19 height 19
click at [29, 201] on label "No" at bounding box center [113, 196] width 180 height 9
click at [180, 219] on button "Next" at bounding box center [187, 213] width 31 height 12
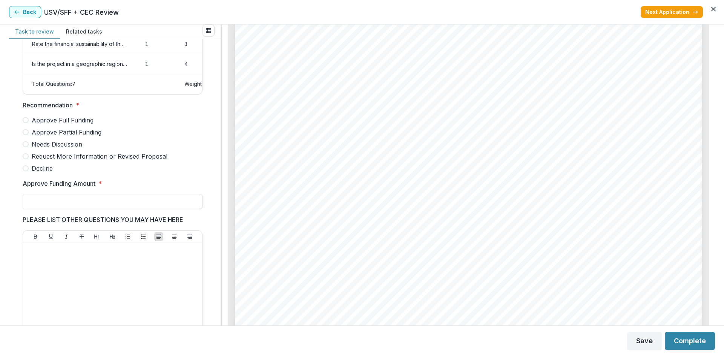
scroll to position [2111, 0]
click at [27, 135] on span at bounding box center [26, 132] width 6 height 6
click at [89, 205] on input "Approve Funding Amount *" at bounding box center [113, 201] width 180 height 15
type input "******"
click at [170, 173] on label "Decline" at bounding box center [113, 168] width 180 height 9
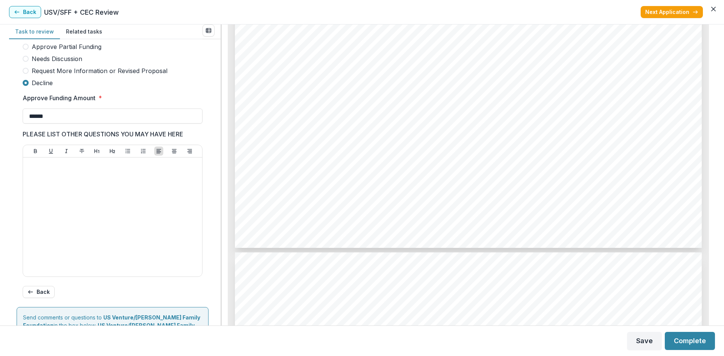
scroll to position [339, 0]
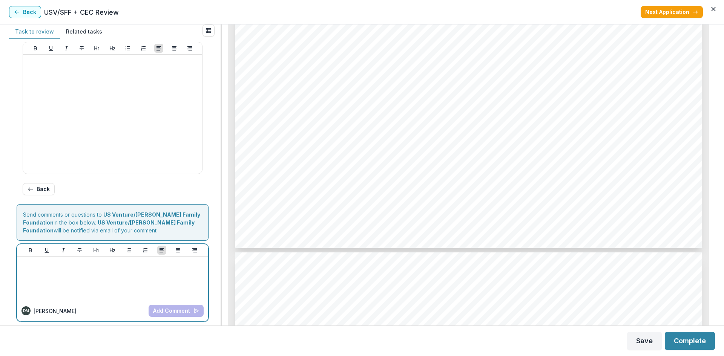
click at [61, 278] on div at bounding box center [112, 279] width 185 height 38
click at [166, 316] on button "Add Comment" at bounding box center [175, 311] width 55 height 12
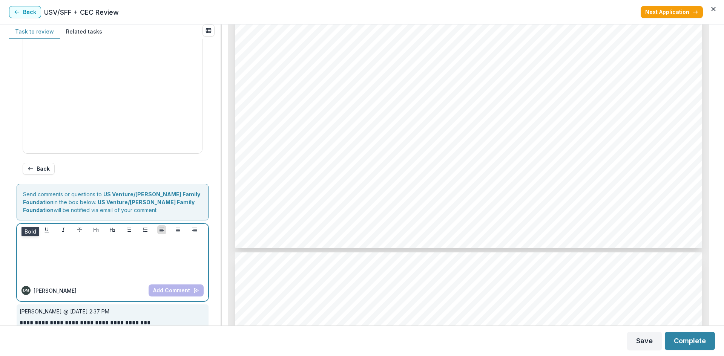
scroll to position [378, 0]
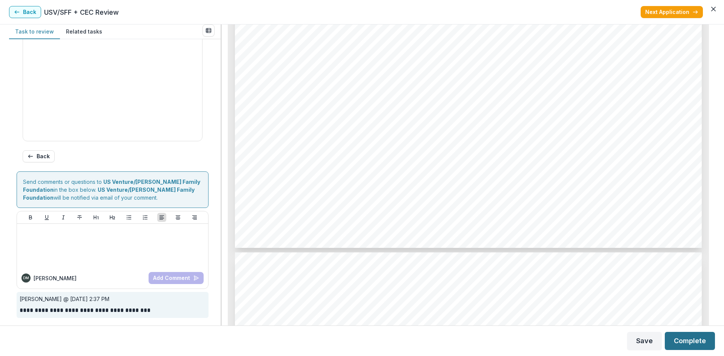
click at [691, 344] on button "Complete" at bounding box center [689, 341] width 50 height 18
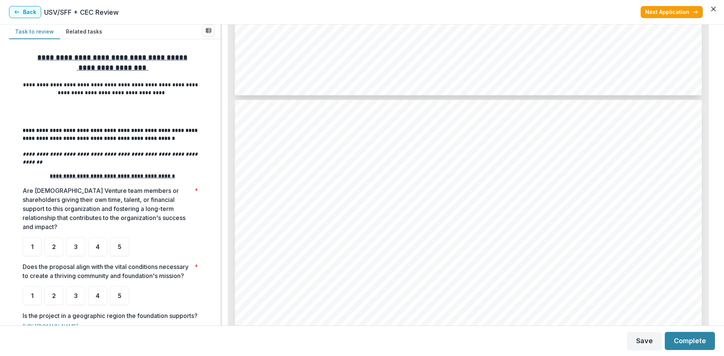
scroll to position [1319, 0]
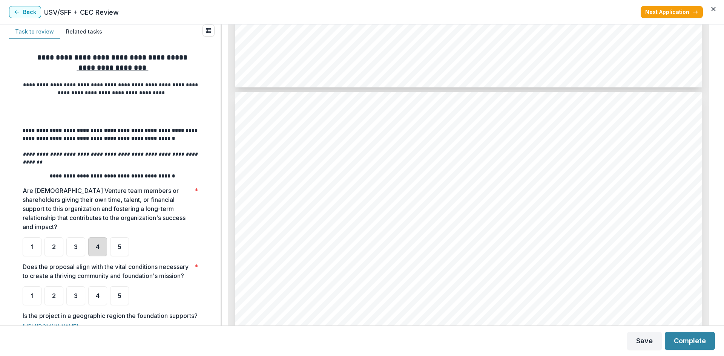
click at [103, 237] on div "4" at bounding box center [97, 246] width 19 height 19
click at [98, 291] on div "4" at bounding box center [97, 295] width 19 height 19
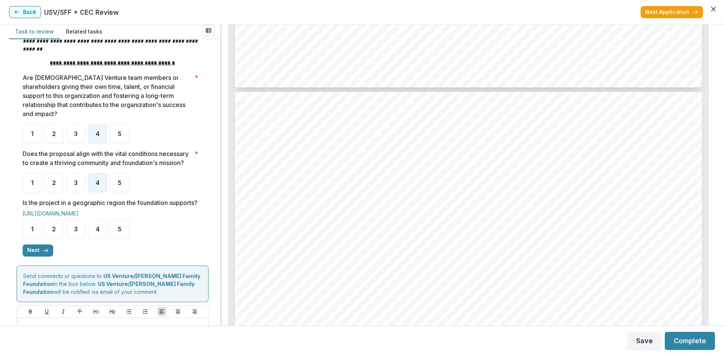
click at [95, 182] on div "4" at bounding box center [97, 182] width 19 height 19
click at [98, 232] on span "4" at bounding box center [98, 229] width 4 height 6
click at [36, 257] on button "Next" at bounding box center [38, 251] width 31 height 12
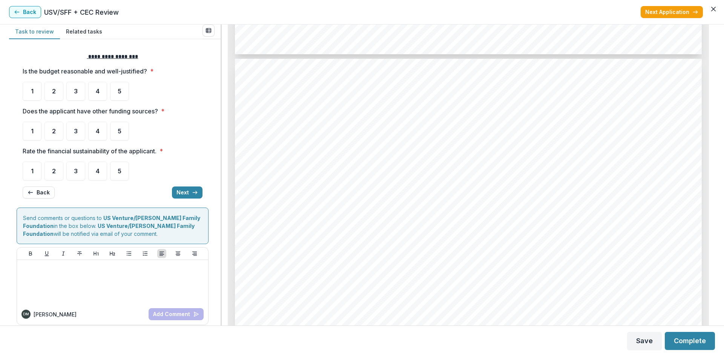
scroll to position [2638, 0]
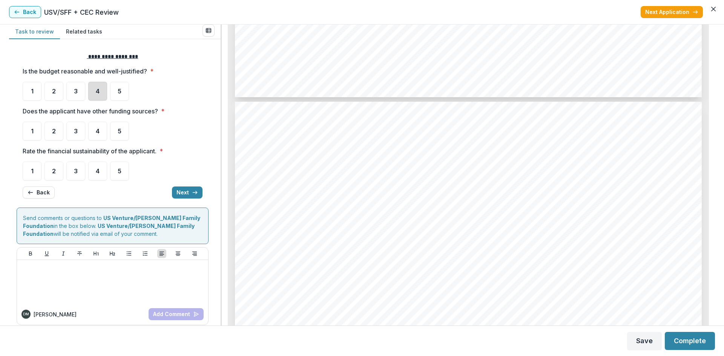
click at [90, 90] on div "4" at bounding box center [97, 91] width 19 height 19
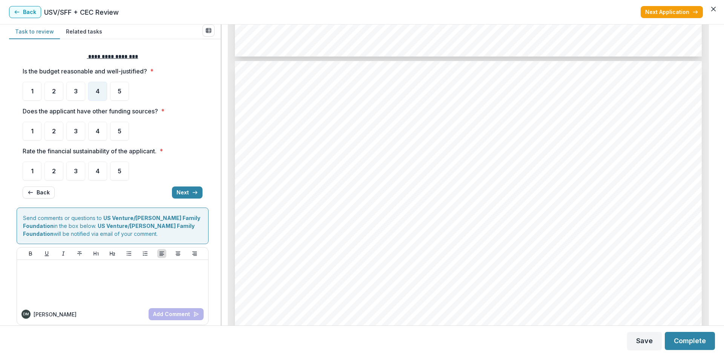
scroll to position [2714, 0]
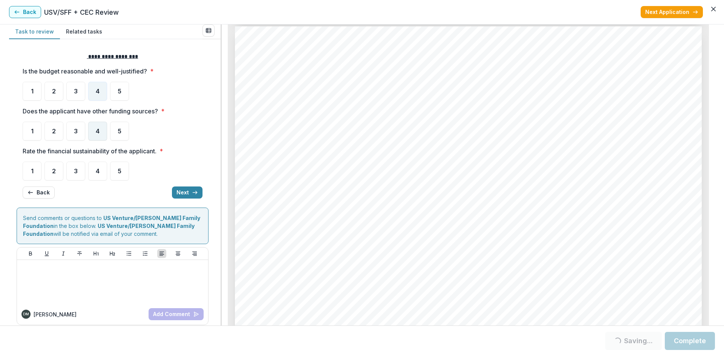
click at [94, 126] on div "4" at bounding box center [97, 131] width 19 height 19
click at [80, 171] on div "3" at bounding box center [75, 171] width 19 height 19
click at [179, 193] on button "Next" at bounding box center [187, 193] width 31 height 12
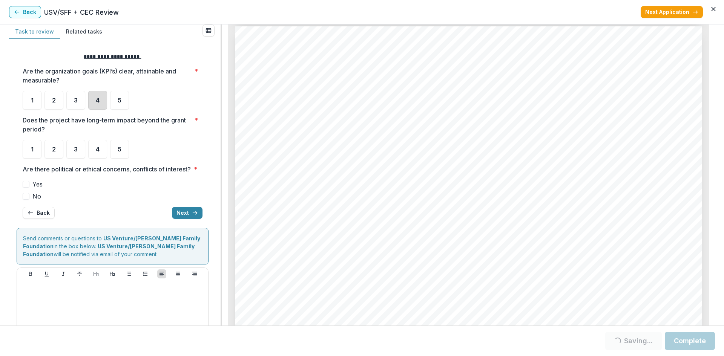
click at [101, 104] on div "4" at bounding box center [97, 100] width 19 height 19
click at [98, 147] on span "4" at bounding box center [98, 149] width 4 height 6
click at [26, 200] on span at bounding box center [26, 196] width 7 height 7
click at [177, 219] on button "Next" at bounding box center [187, 213] width 31 height 12
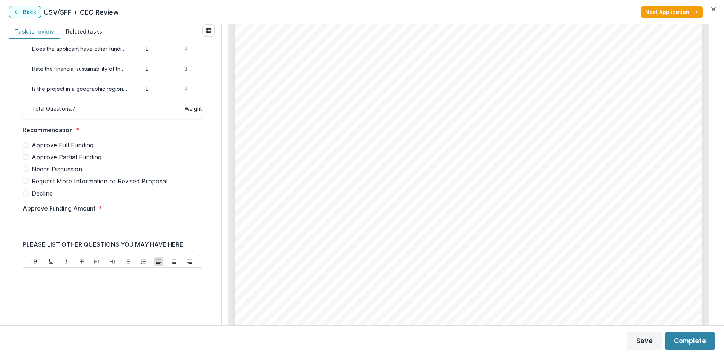
scroll to position [122, 0]
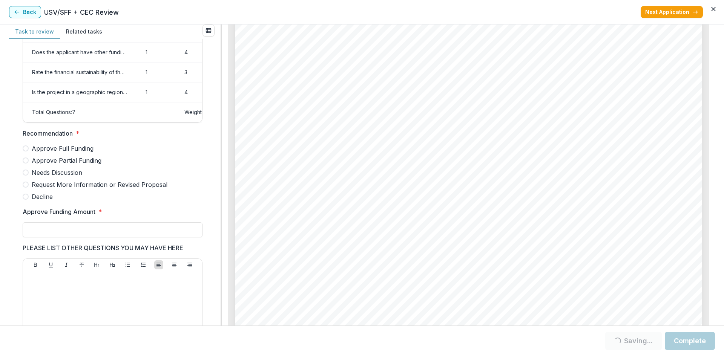
click at [23, 152] on span at bounding box center [26, 148] width 6 height 6
click at [68, 236] on input "Approve Funding Amount *" at bounding box center [113, 229] width 180 height 15
type input "*******"
click at [166, 201] on label "Decline" at bounding box center [113, 196] width 180 height 9
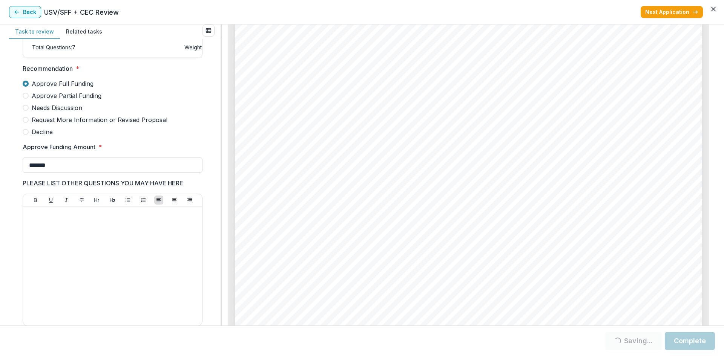
scroll to position [198, 0]
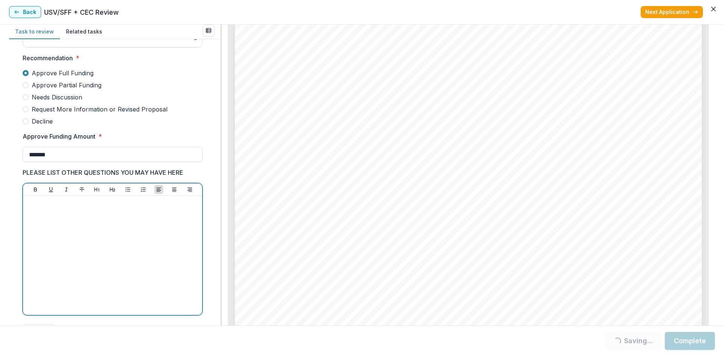
click at [123, 241] on div at bounding box center [112, 255] width 173 height 113
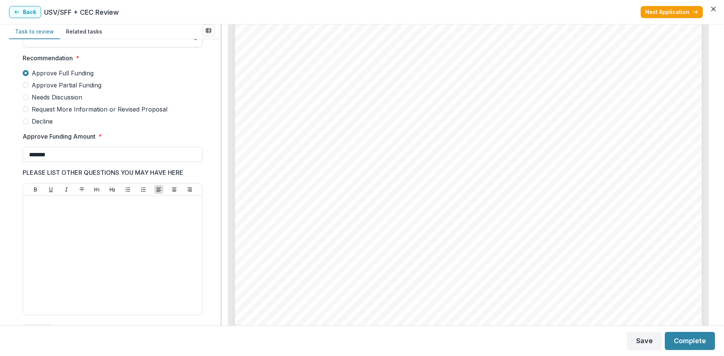
click at [9, 219] on div "Score Card Name Weight Score Are the organization goals (KPI’s) clear, attainab…" at bounding box center [114, 182] width 211 height 286
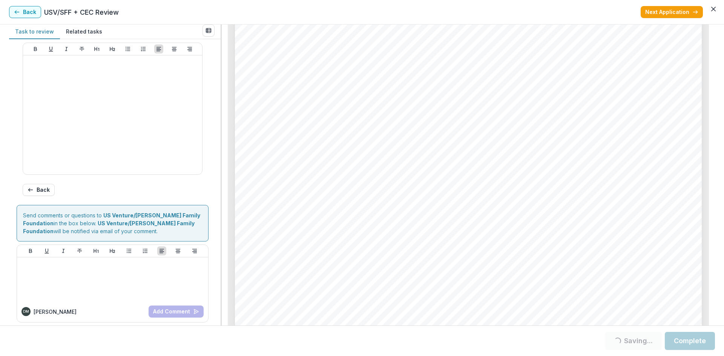
scroll to position [349, 0]
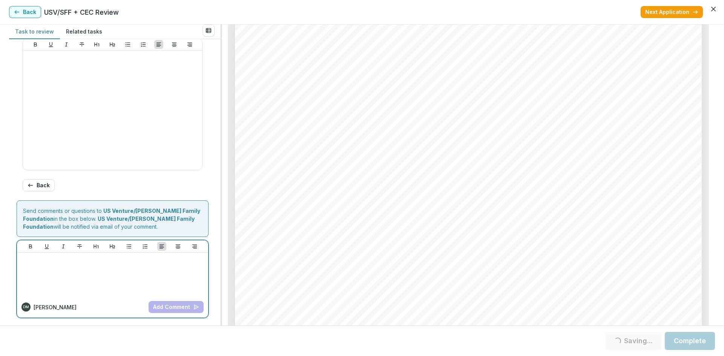
click at [68, 270] on div at bounding box center [112, 275] width 185 height 38
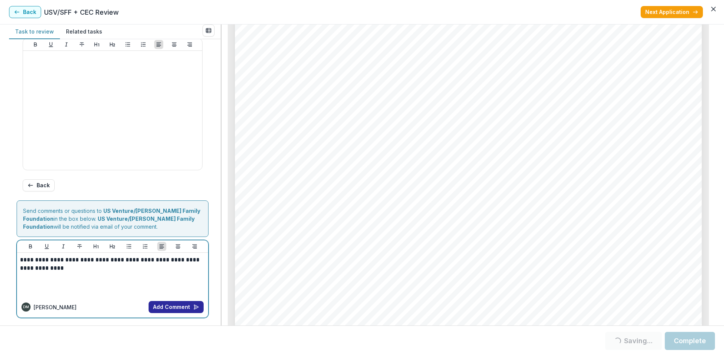
click at [166, 309] on button "Add Comment" at bounding box center [175, 307] width 55 height 12
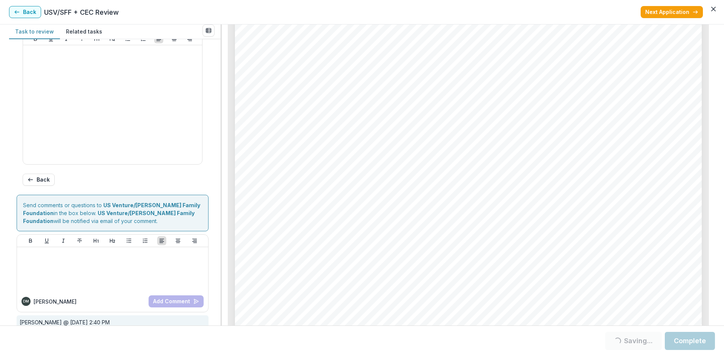
click at [693, 344] on button "Complete" at bounding box center [689, 341] width 50 height 18
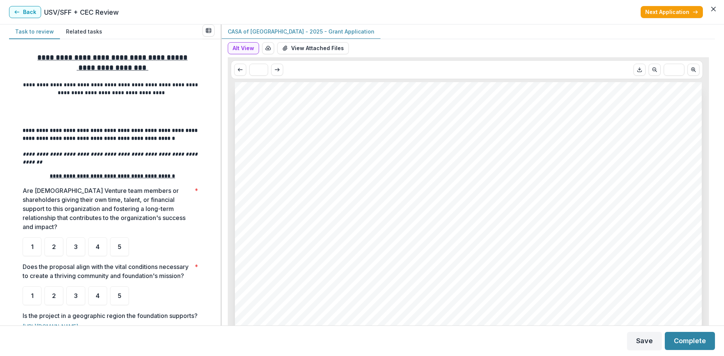
click at [23, 32] on button "Task to review" at bounding box center [34, 31] width 51 height 15
click at [26, 6] on button "Back" at bounding box center [25, 12] width 32 height 12
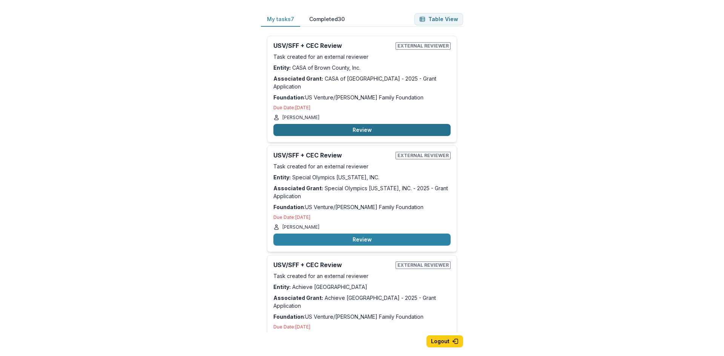
click at [351, 124] on button "Review" at bounding box center [361, 130] width 177 height 12
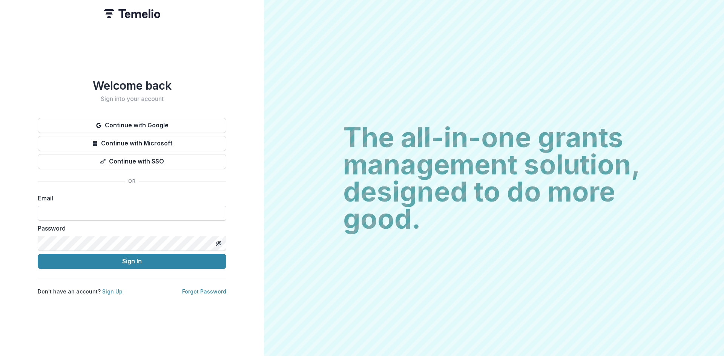
click at [82, 214] on input at bounding box center [132, 213] width 188 height 15
click at [246, 143] on div "Welcome back Sign into your account Continue with Google Continue with Microsof…" at bounding box center [132, 178] width 264 height 356
click at [90, 213] on input at bounding box center [132, 213] width 188 height 15
type input "**********"
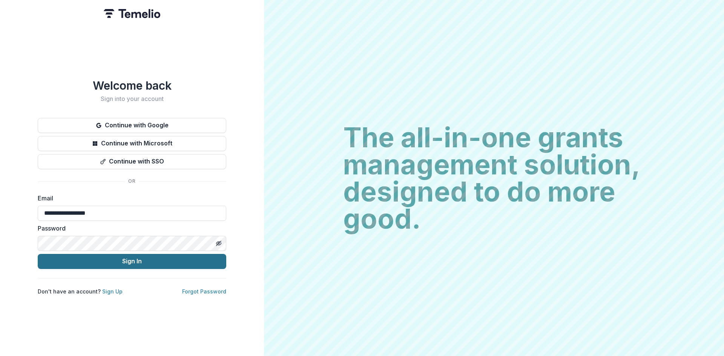
click at [108, 262] on button "Sign In" at bounding box center [132, 261] width 188 height 15
